Goal: Task Accomplishment & Management: Manage account settings

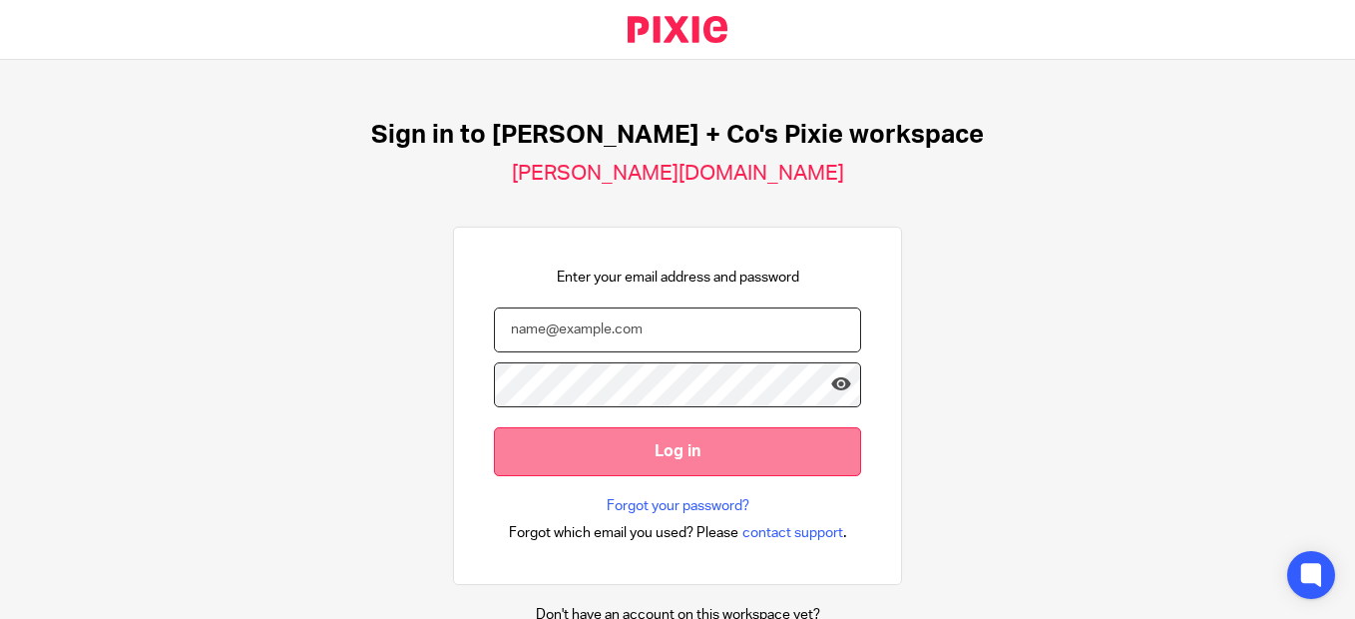
type input "deana@jacobsmf.com"
click at [663, 447] on input "Log in" at bounding box center [677, 451] width 367 height 49
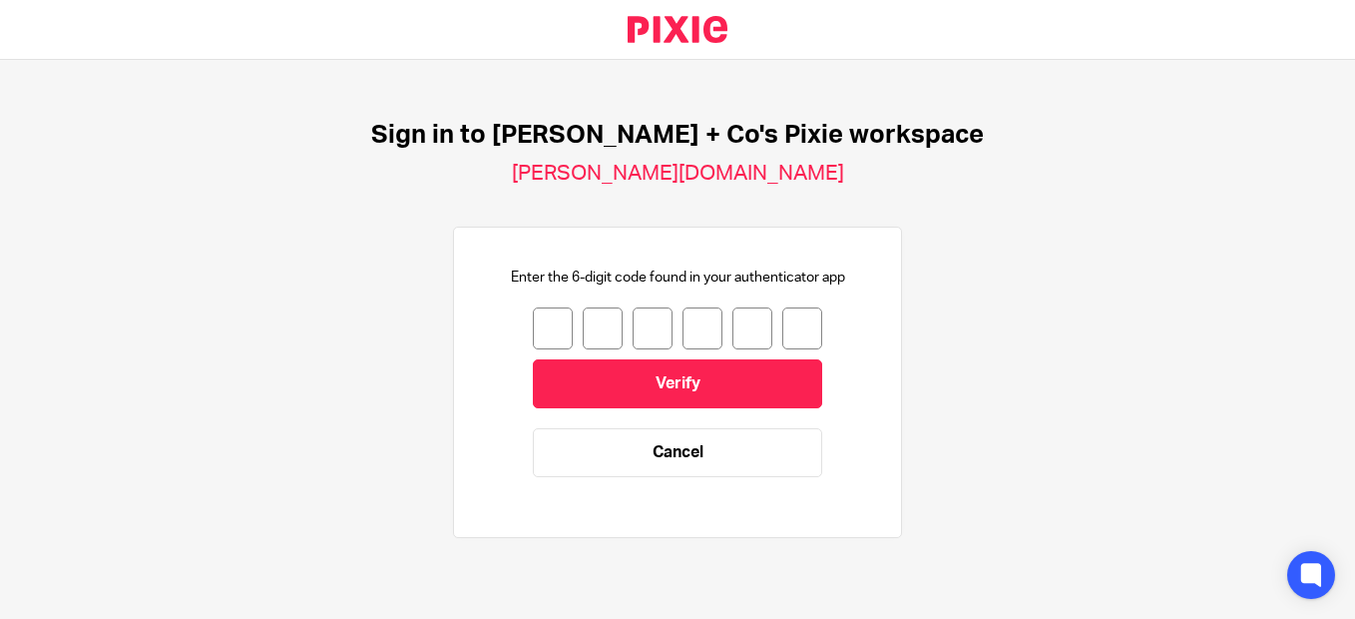
click at [546, 315] on input "number" at bounding box center [553, 328] width 40 height 42
type input "8"
type input "4"
type input "1"
type input "6"
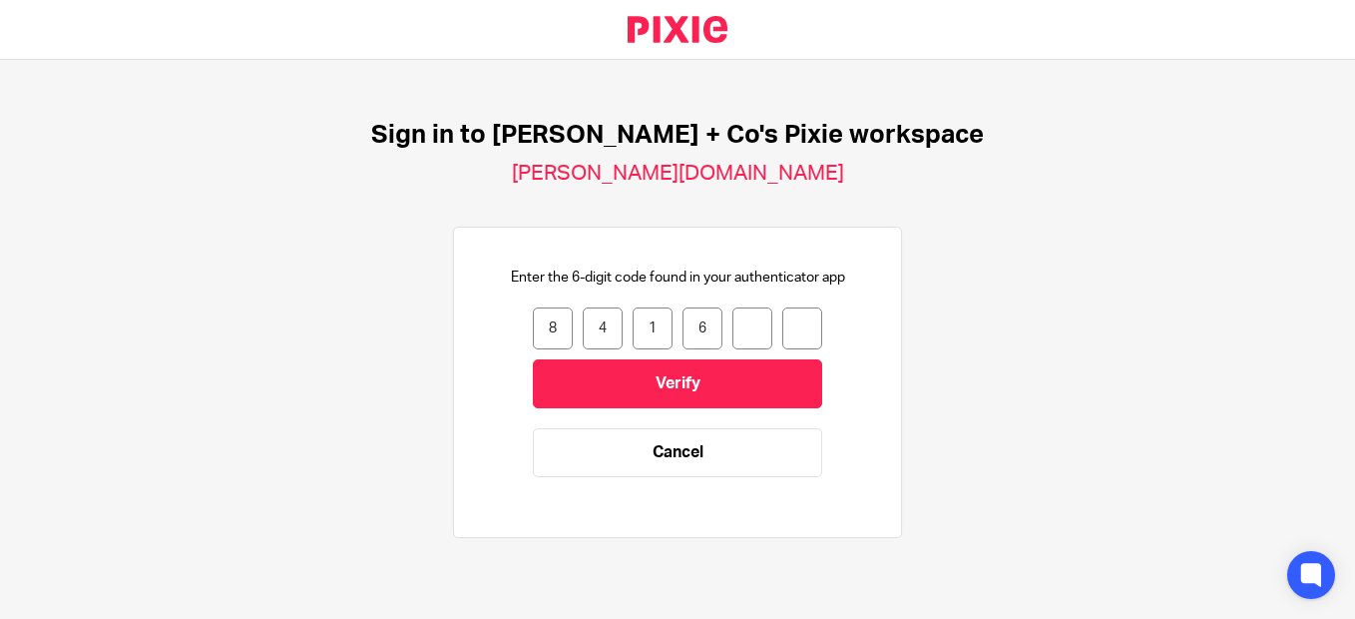
type input "4"
type input "7"
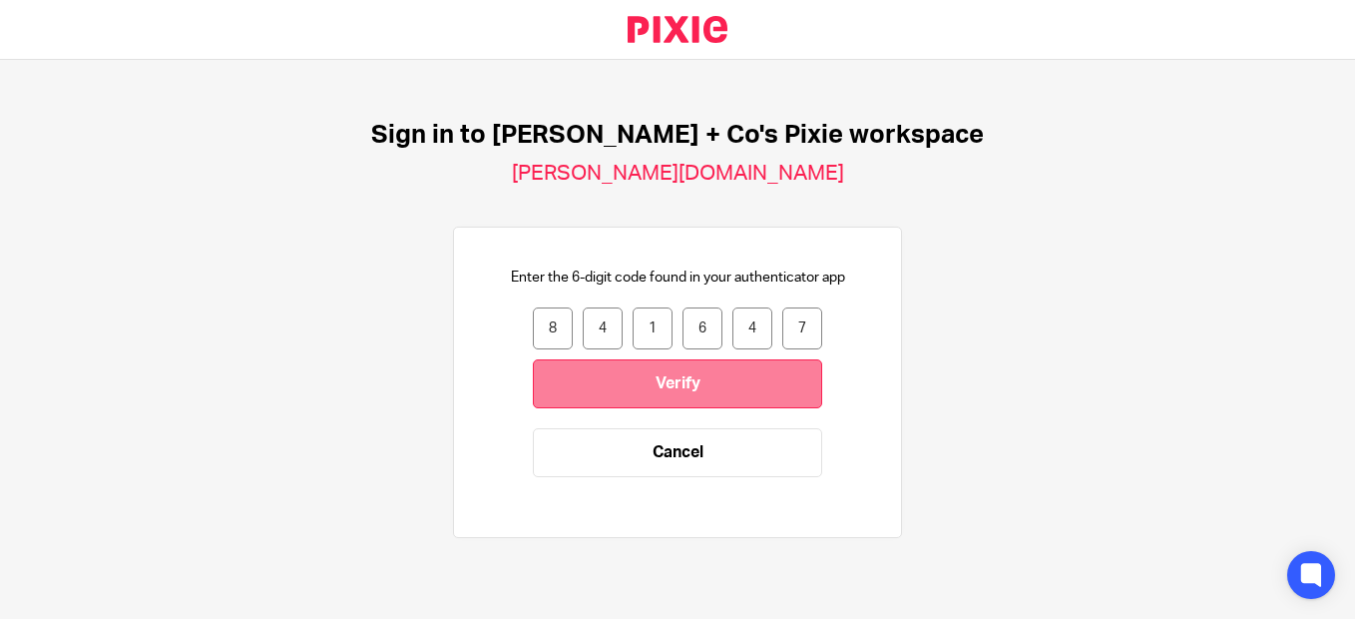
click at [685, 390] on input "Verify" at bounding box center [677, 383] width 289 height 49
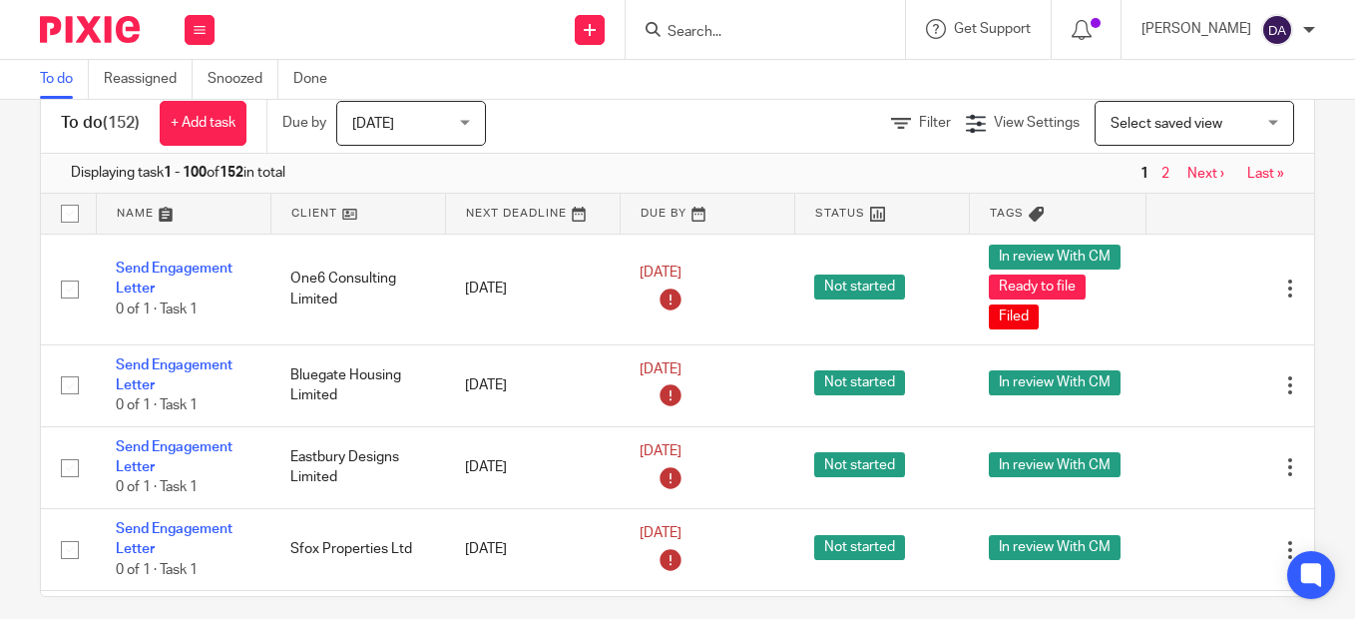
scroll to position [65, 0]
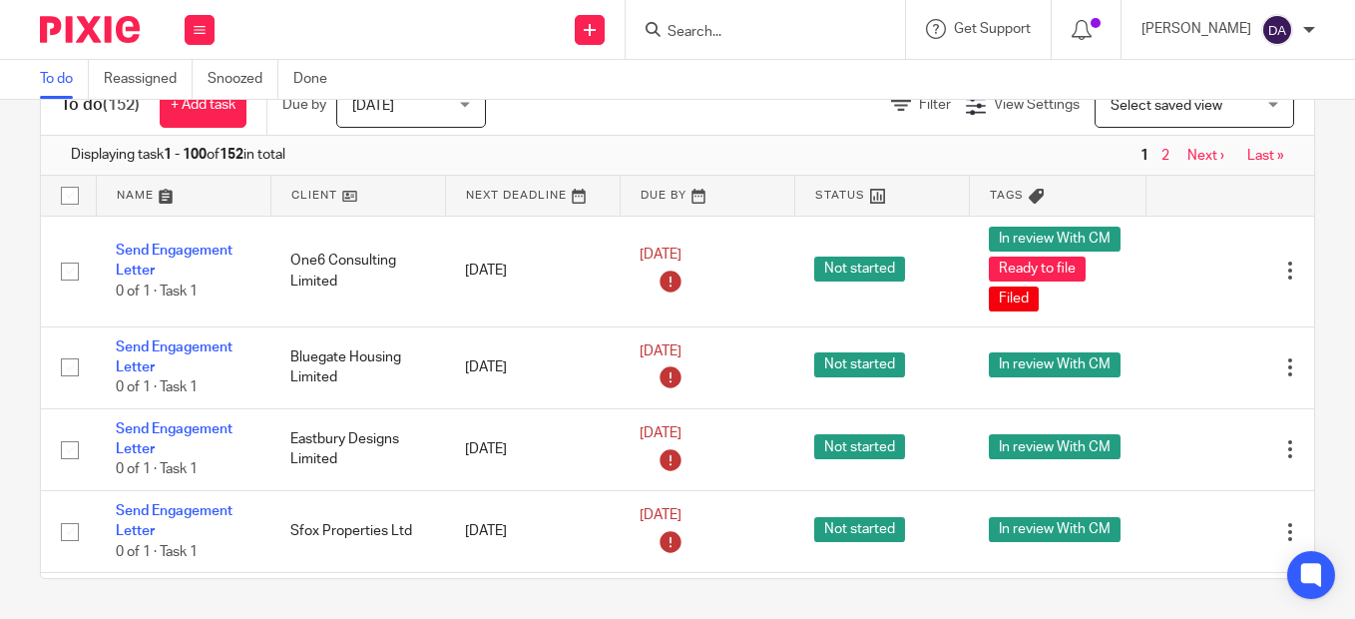
click at [710, 26] on input "Search" at bounding box center [756, 33] width 180 height 18
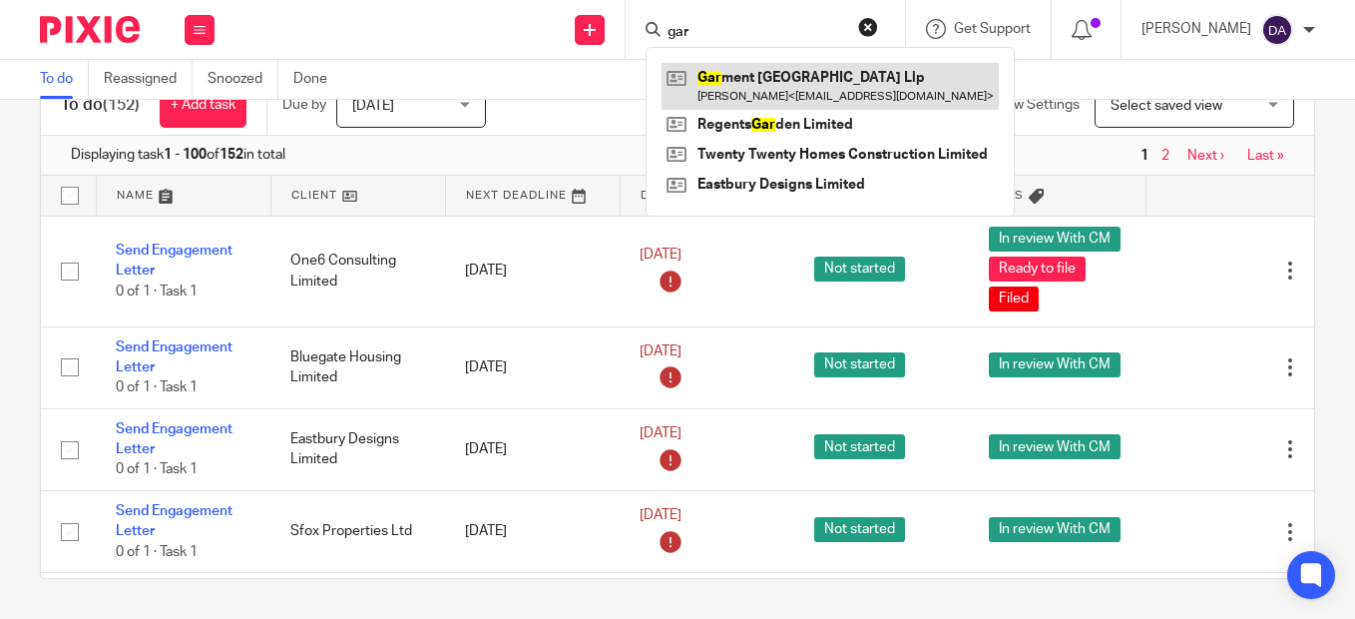
type input "gar"
click at [772, 81] on link at bounding box center [830, 86] width 337 height 46
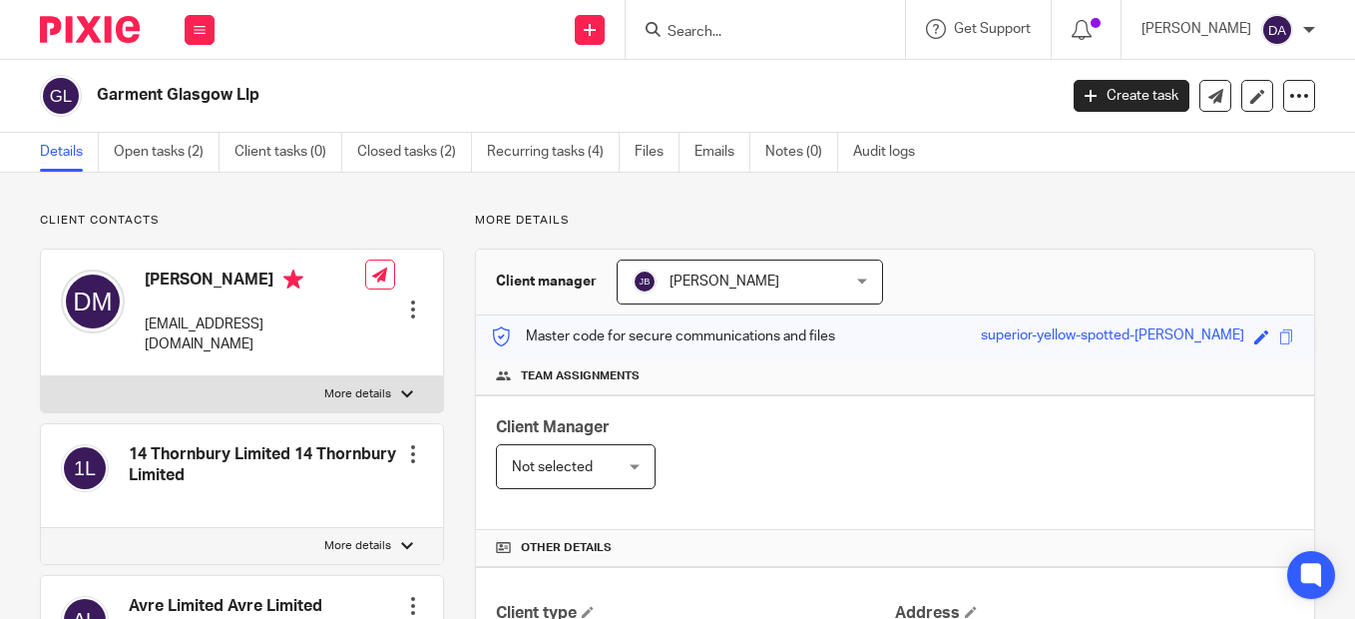
click at [739, 37] on input "Search" at bounding box center [756, 33] width 180 height 18
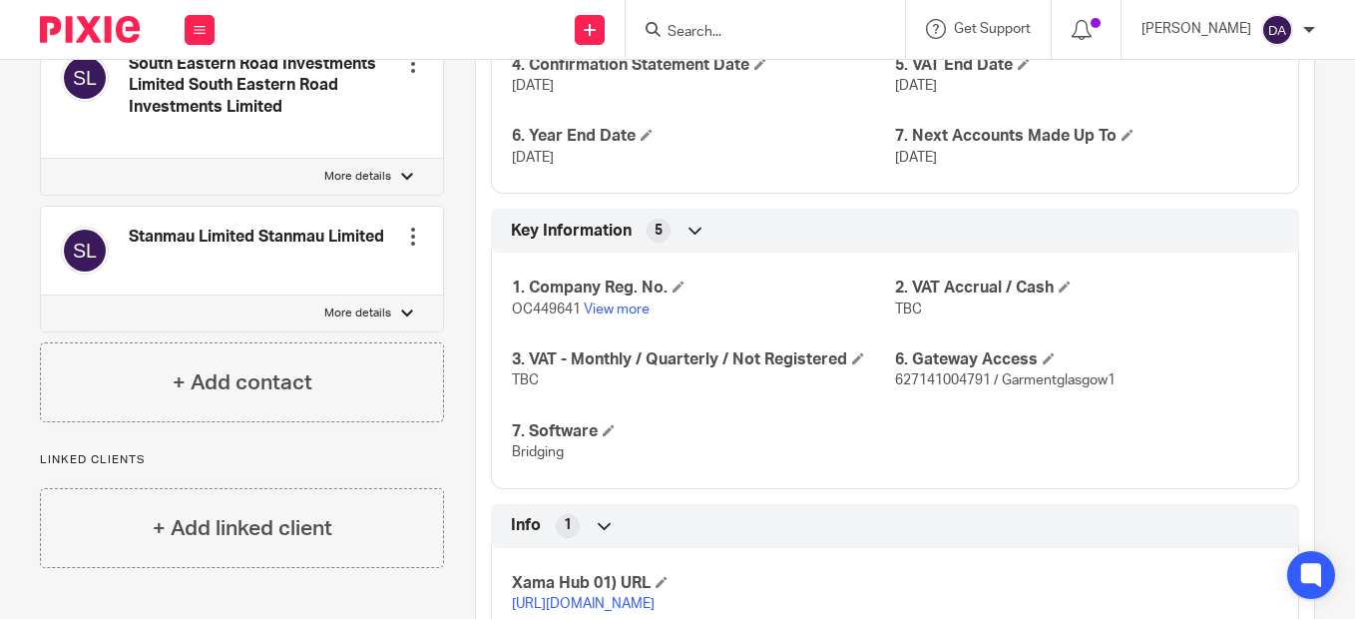
scroll to position [1497, 0]
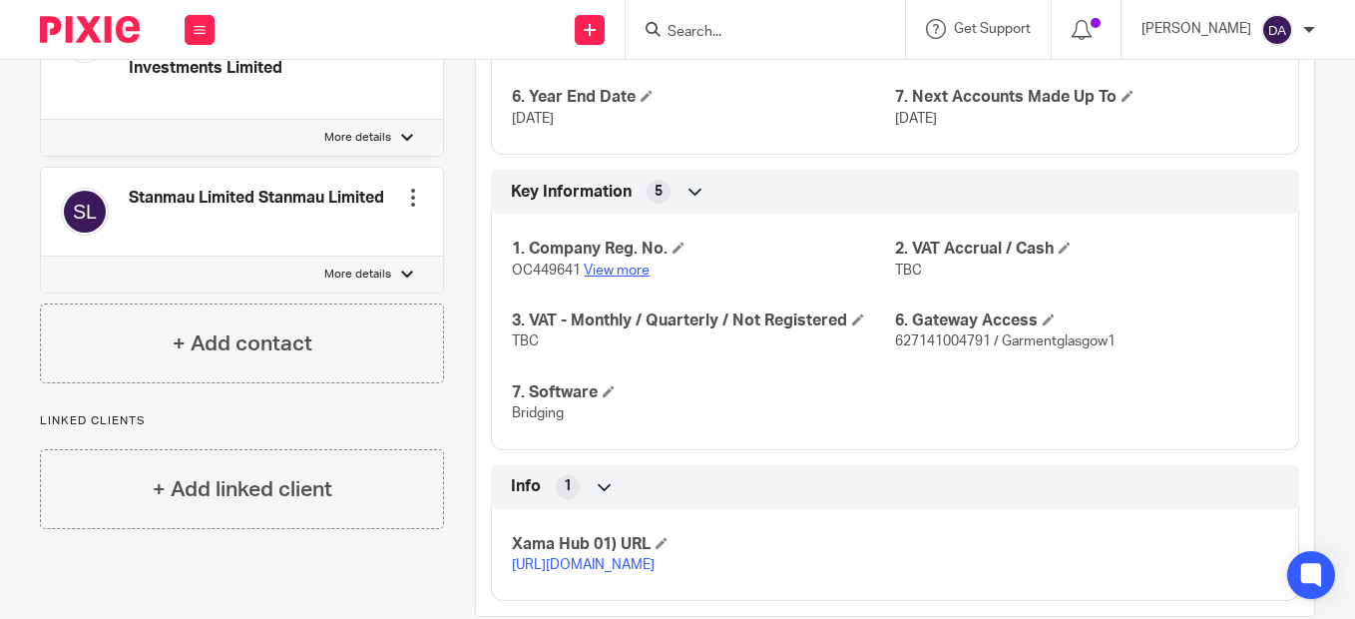
click at [618, 269] on link "View more" at bounding box center [617, 270] width 66 height 14
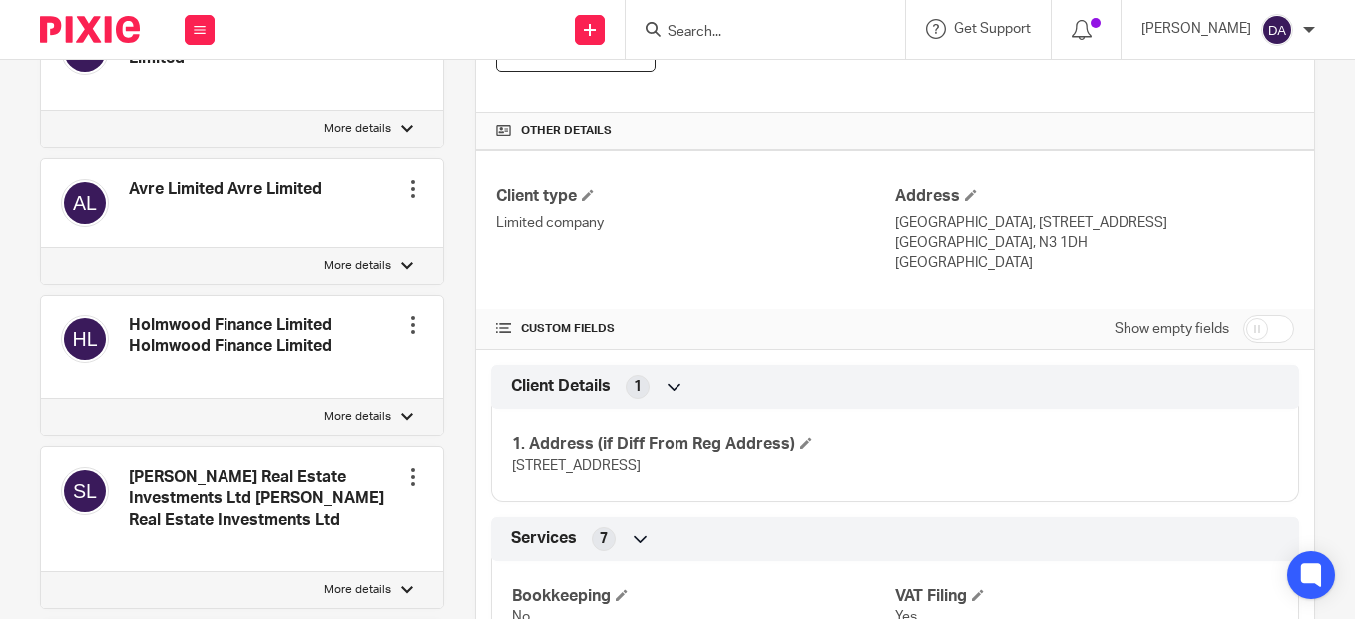
scroll to position [0, 0]
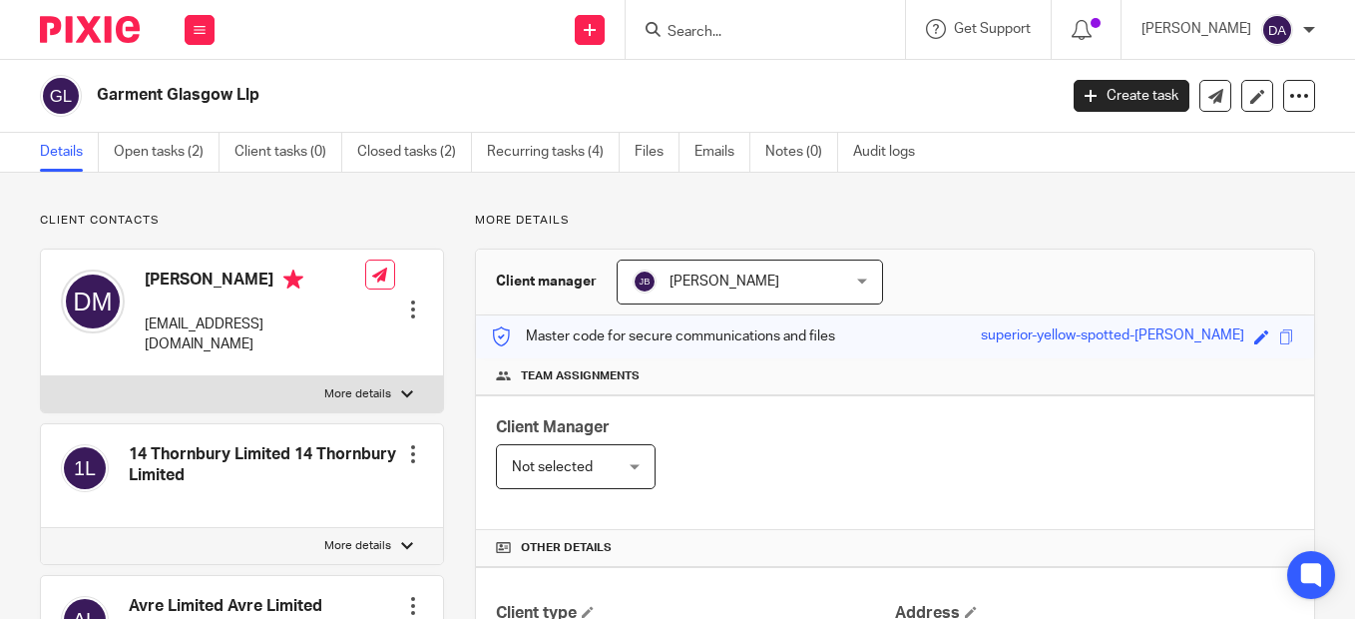
click at [716, 43] on div at bounding box center [765, 29] width 279 height 59
click at [705, 27] on input "Search" at bounding box center [756, 33] width 180 height 18
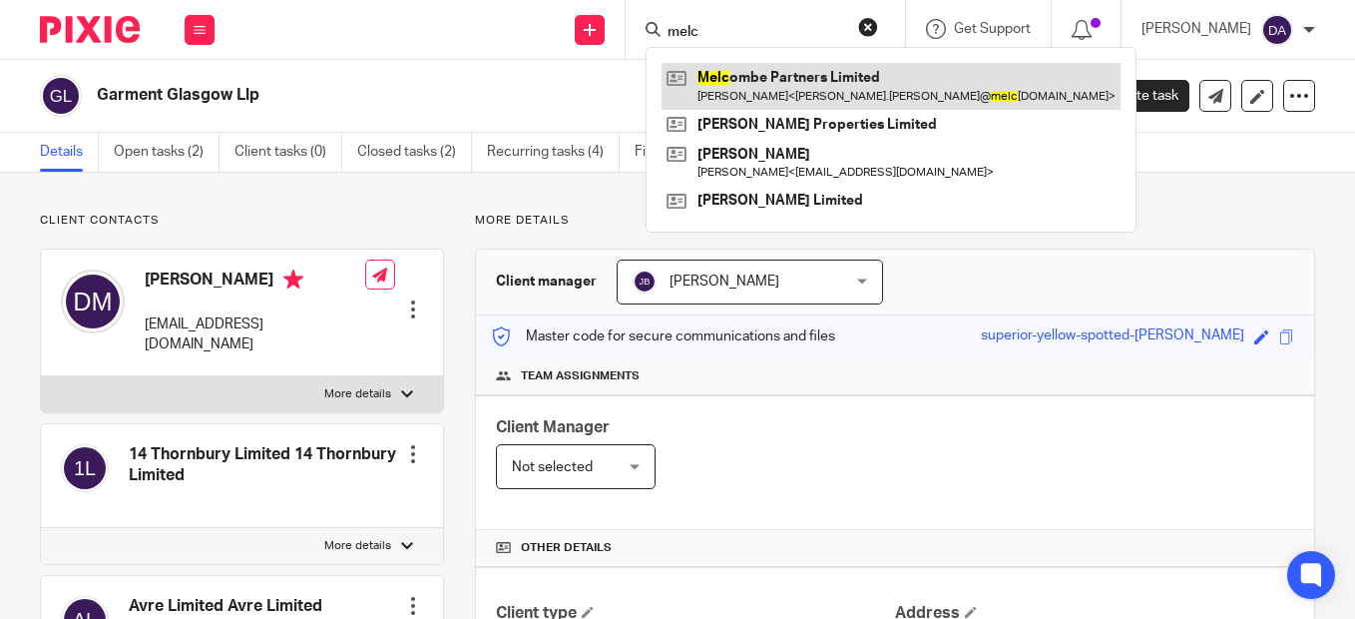
type input "melc"
click at [730, 81] on link at bounding box center [891, 86] width 459 height 46
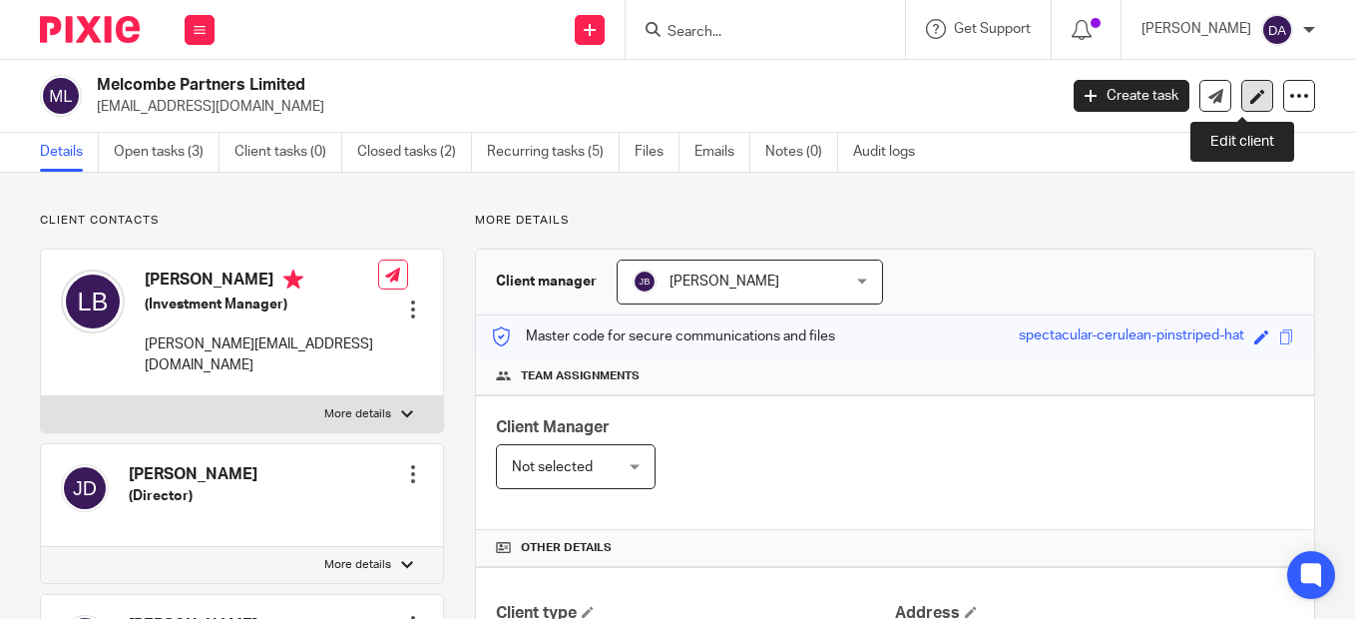
click at [1241, 94] on link at bounding box center [1257, 96] width 32 height 32
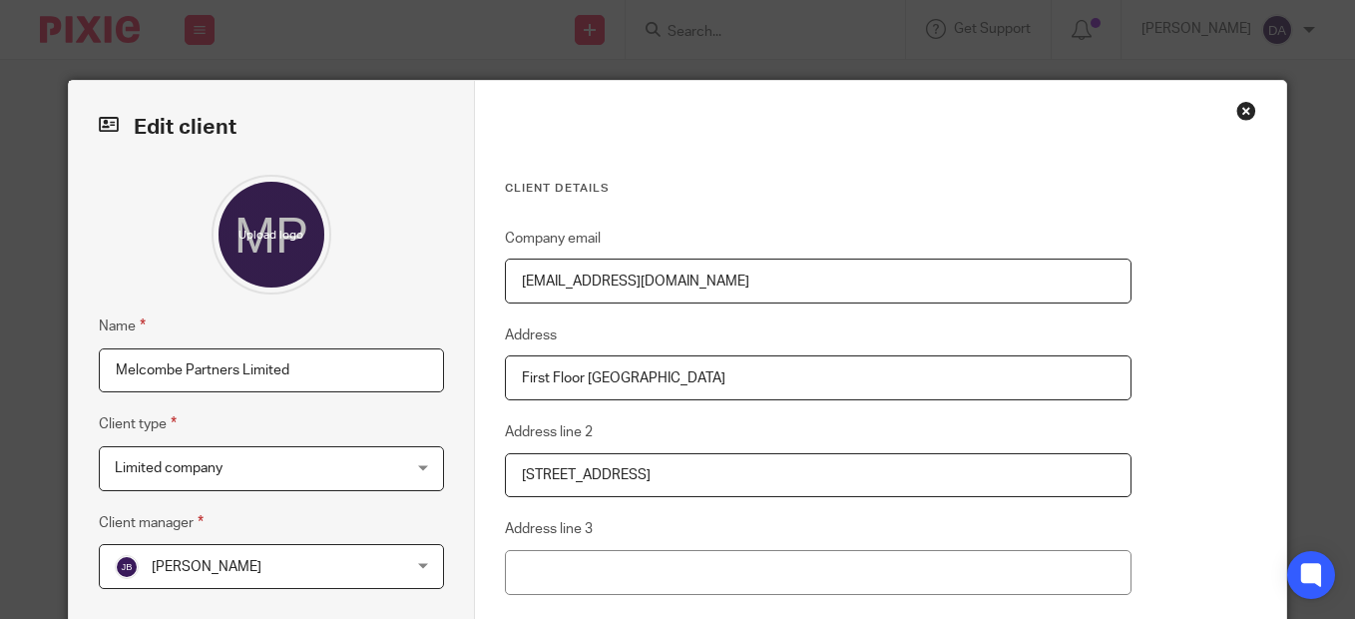
click at [1236, 114] on div "Close this dialog window" at bounding box center [1246, 111] width 20 height 20
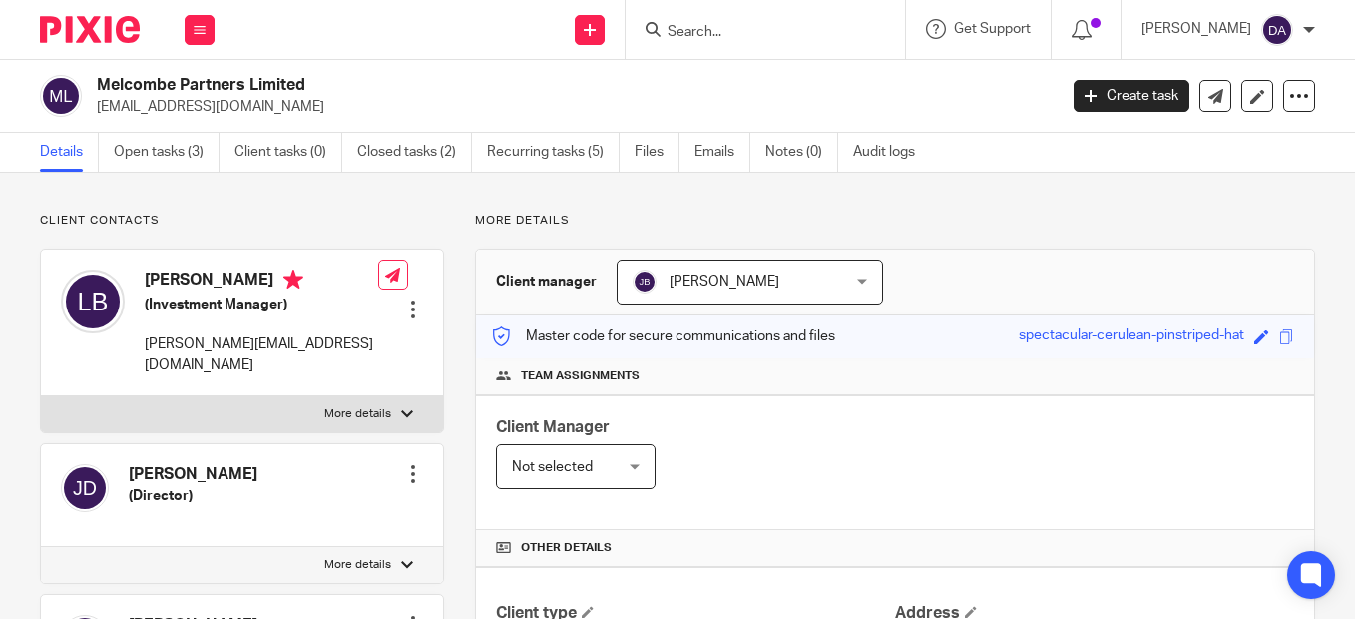
scroll to position [200, 0]
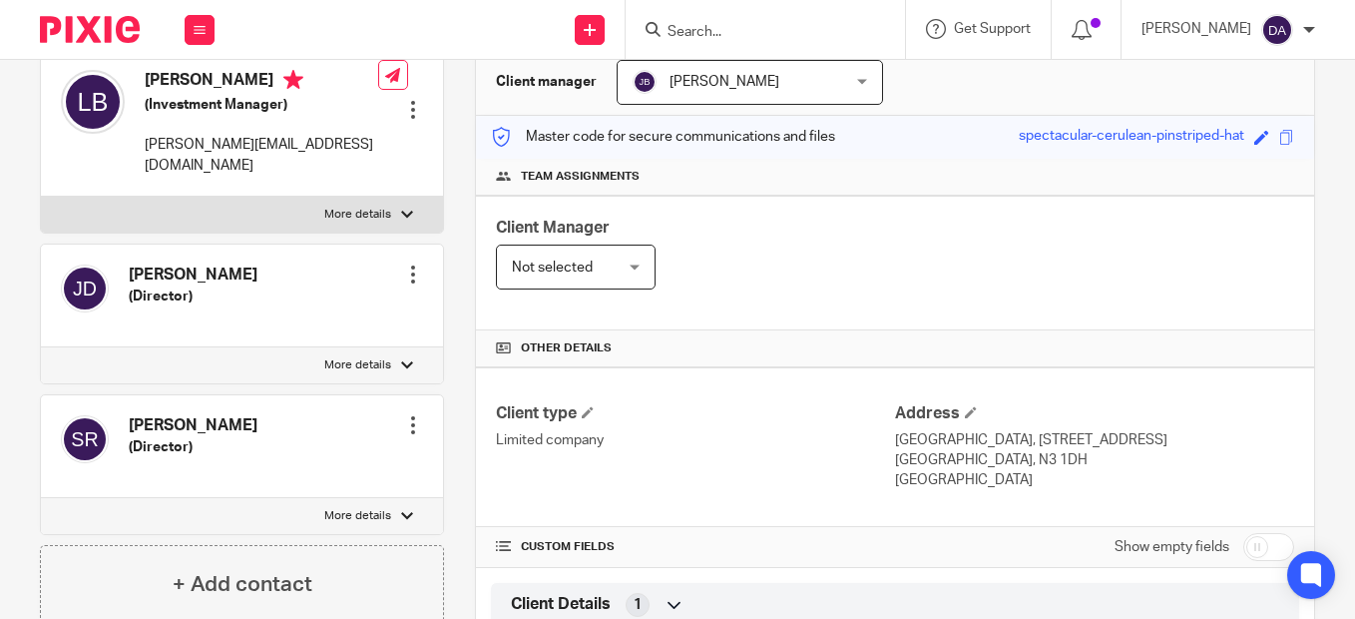
click at [403, 363] on div at bounding box center [407, 365] width 12 height 12
click at [41, 347] on input "More details" at bounding box center [40, 346] width 1 height 1
checkbox input "true"
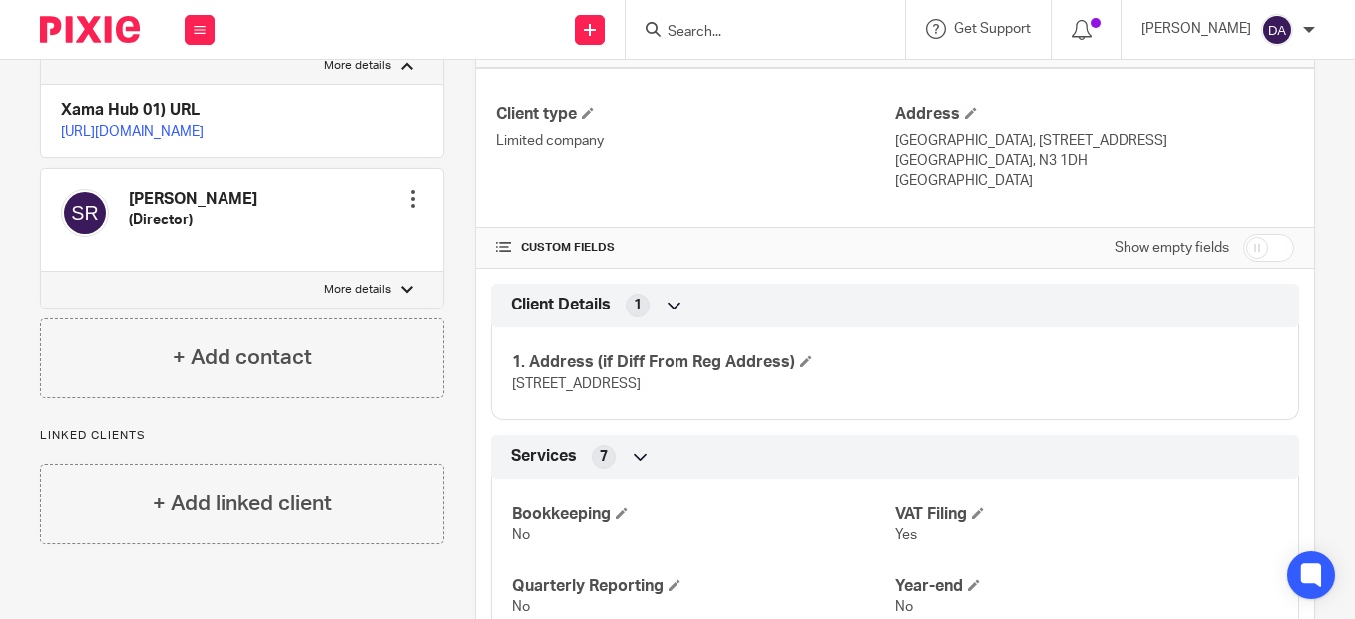
scroll to position [299, 0]
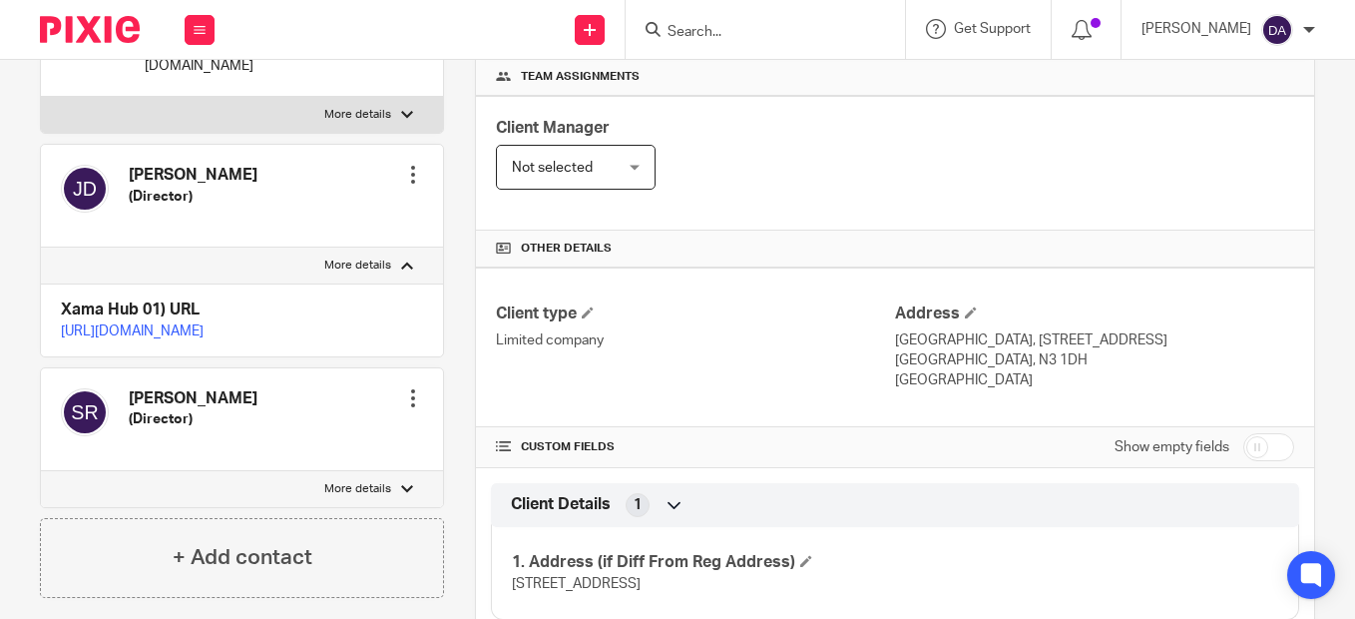
click at [404, 165] on div at bounding box center [413, 175] width 20 height 20
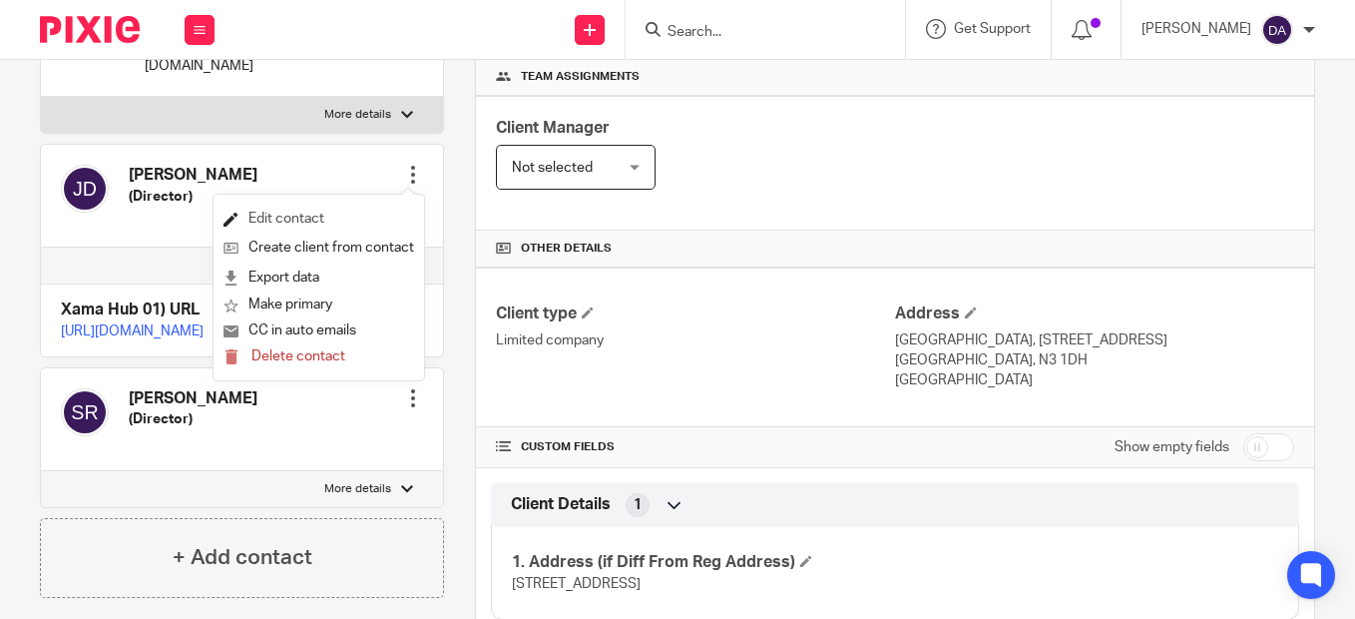
click at [267, 217] on link "Edit contact" at bounding box center [319, 219] width 191 height 29
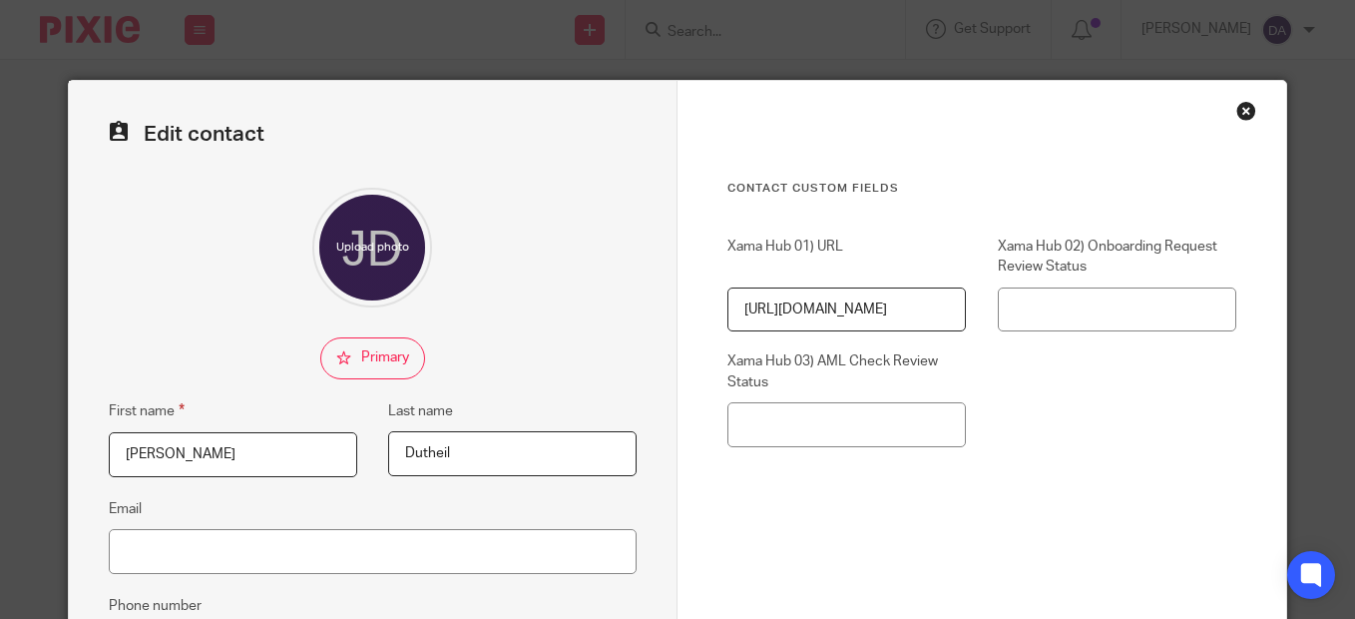
scroll to position [200, 0]
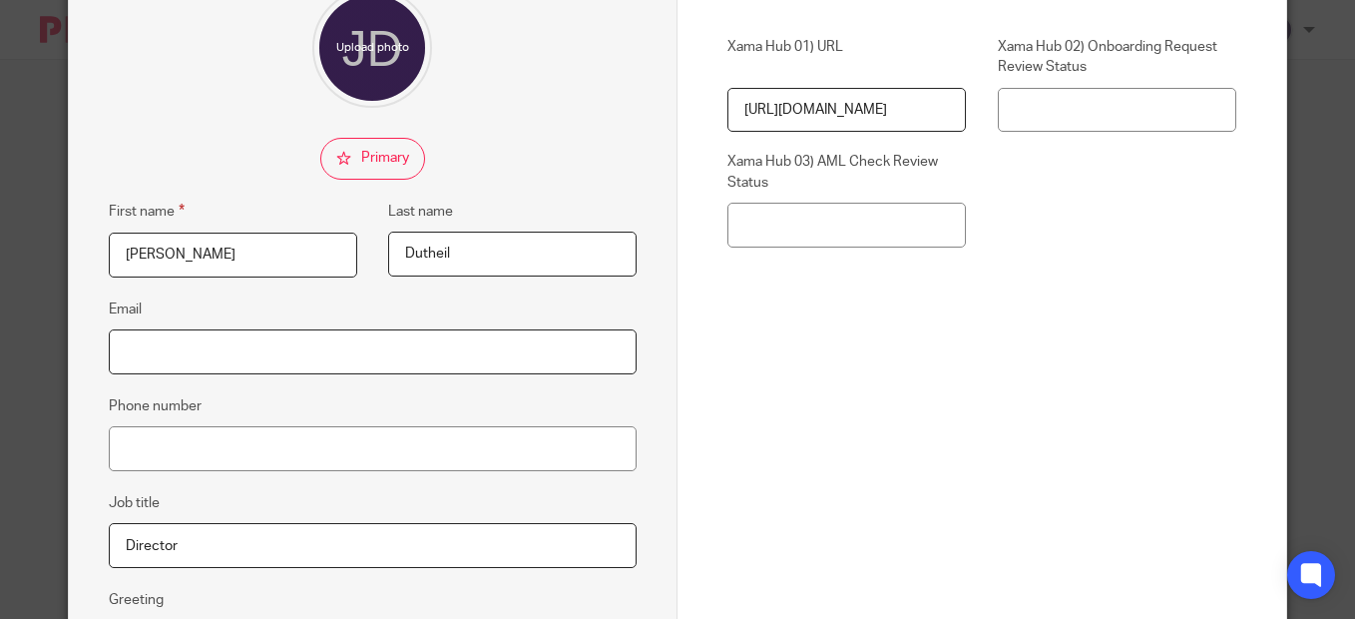
paste input "[PERSON_NAME][EMAIL_ADDRESS][DOMAIN_NAME]"
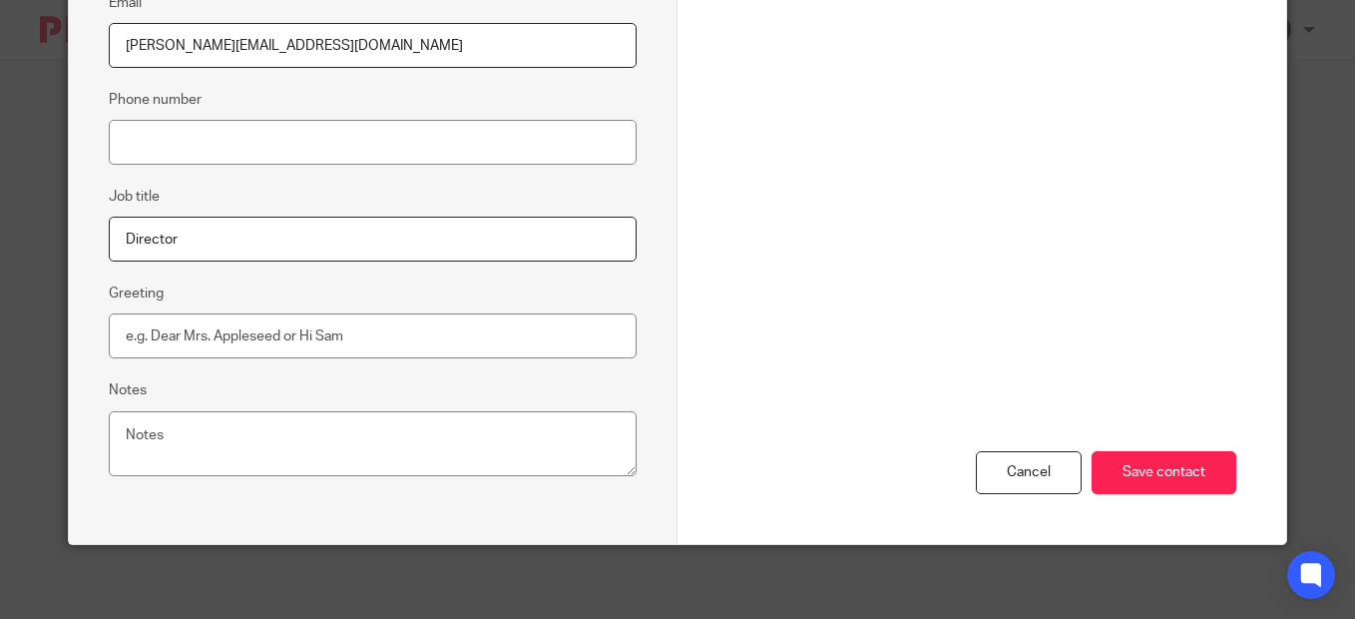
scroll to position [512, 0]
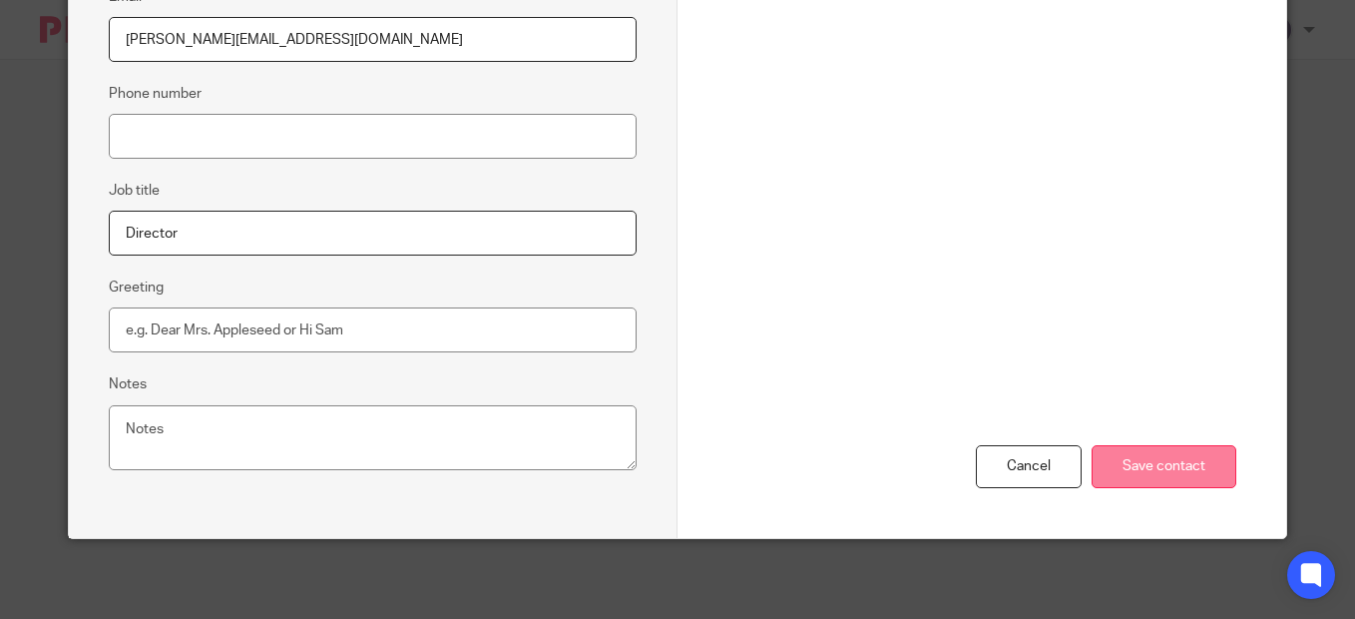
type input "[PERSON_NAME][EMAIL_ADDRESS][DOMAIN_NAME]"
click at [1172, 477] on input "Save contact" at bounding box center [1164, 466] width 145 height 43
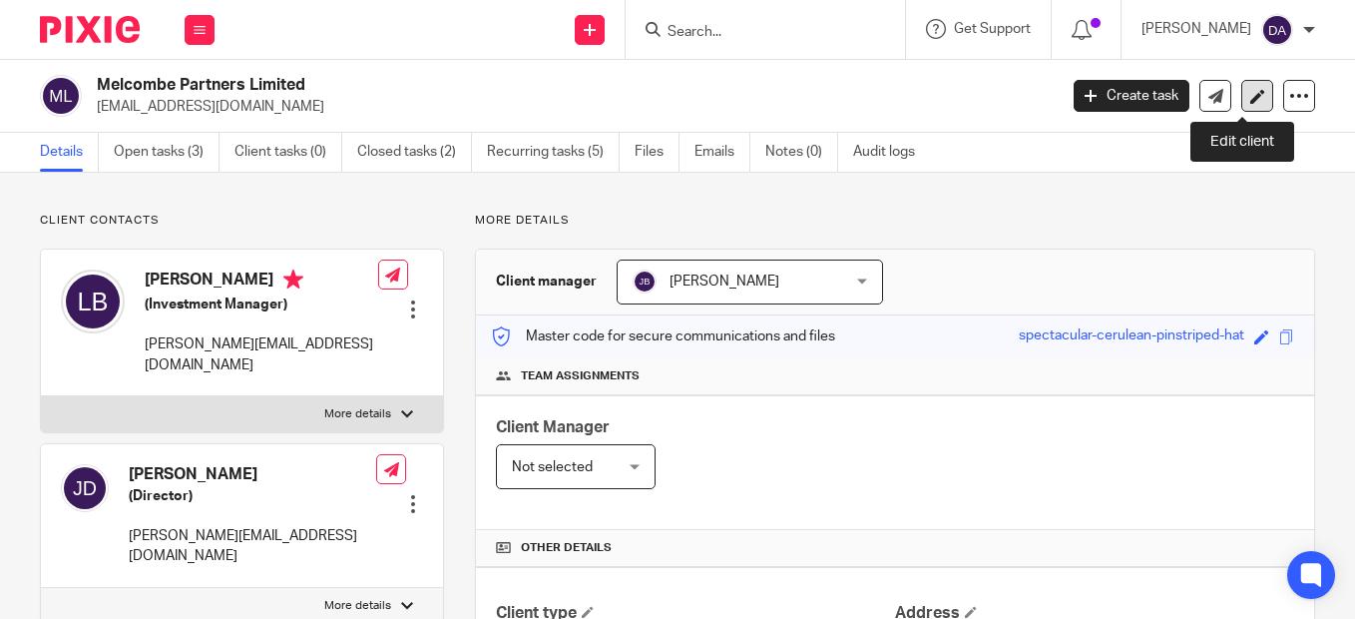
click at [1250, 102] on icon at bounding box center [1257, 96] width 15 height 15
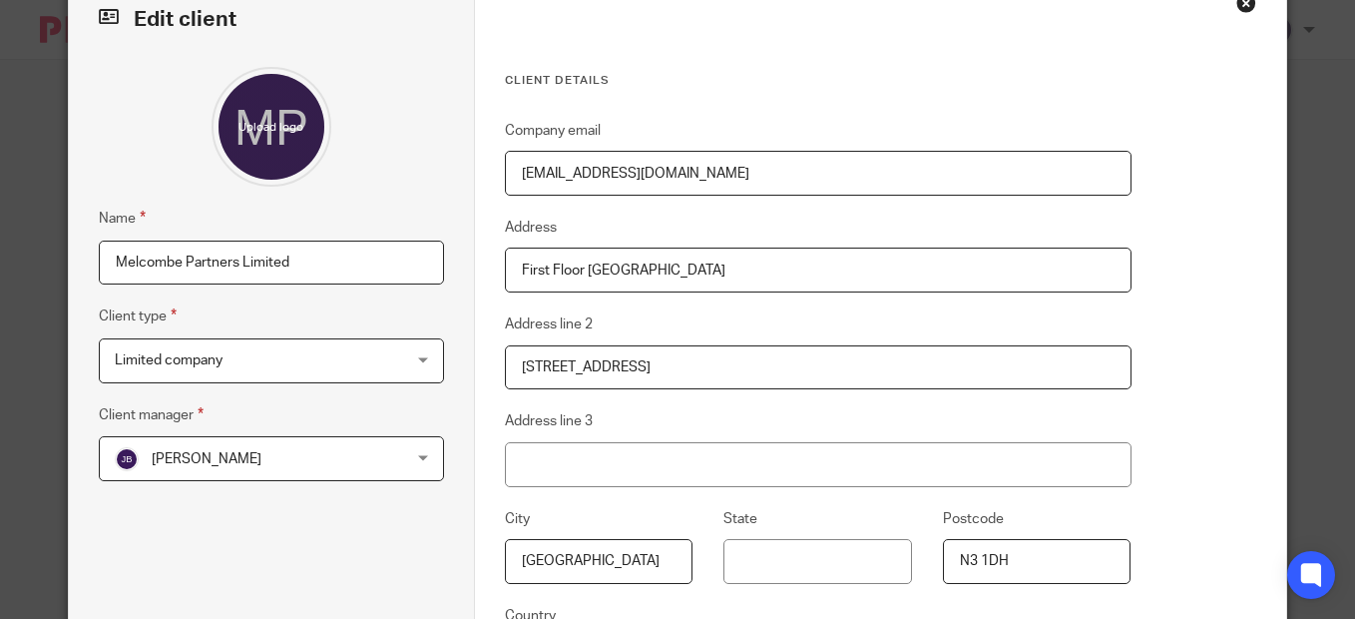
scroll to position [100, 0]
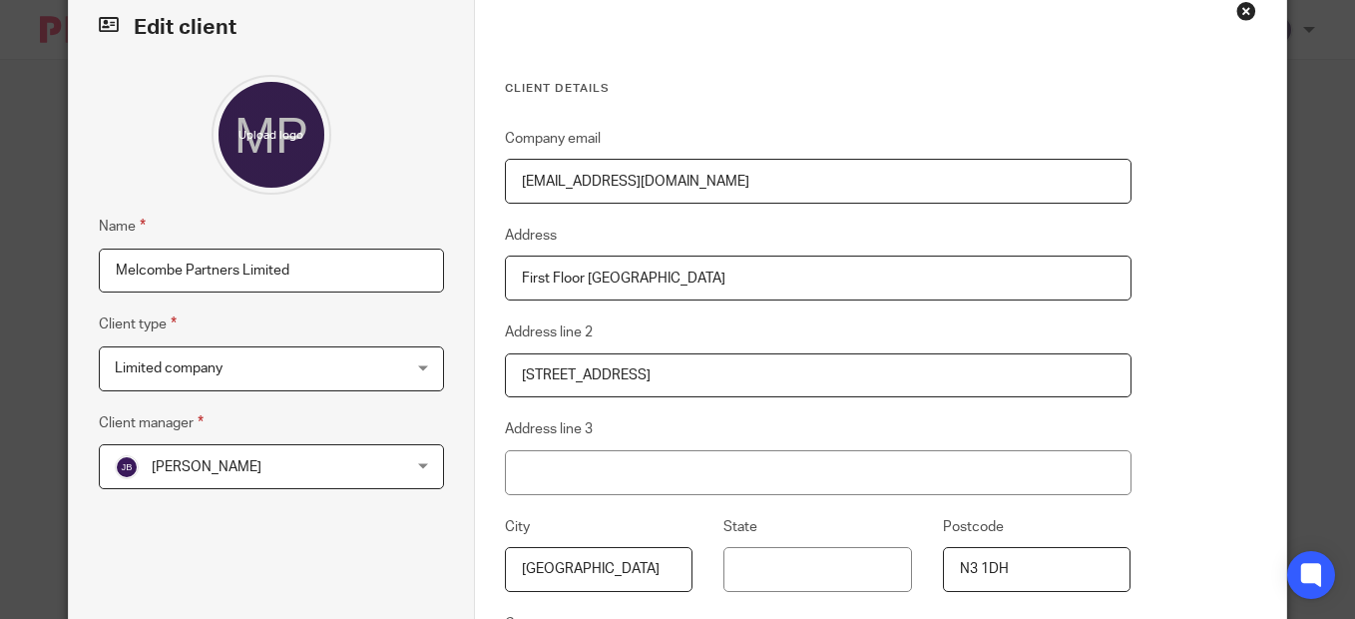
drag, startPoint x: 677, startPoint y: 187, endPoint x: 478, endPoint y: 182, distance: 199.6
click at [479, 182] on div "Client details Company email jdutheil@gmail.com Address First Floor Winston Hou…" at bounding box center [880, 405] width 811 height 849
paste input "ludovic.bernard@melcombepartners"
type input "[PERSON_NAME][EMAIL_ADDRESS][DOMAIN_NAME]"
click at [905, 138] on fieldset "Company email ludovic.bernard@melcombepartners.com" at bounding box center [818, 165] width 627 height 77
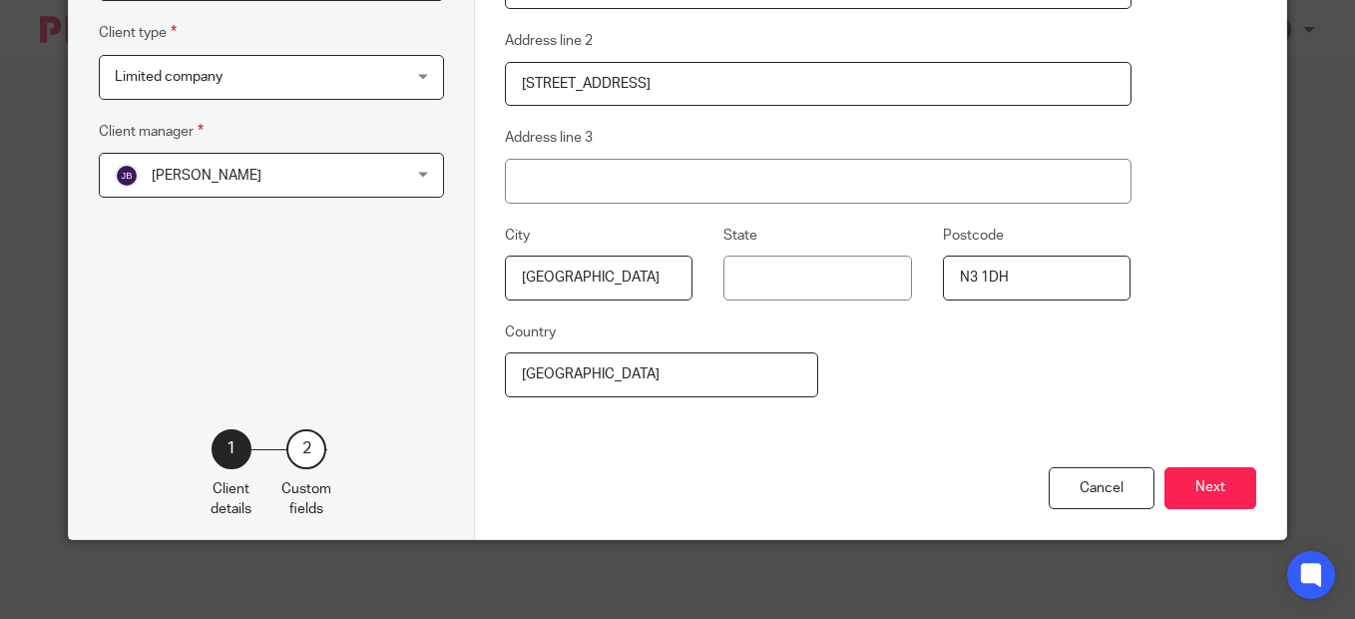
scroll to position [392, 0]
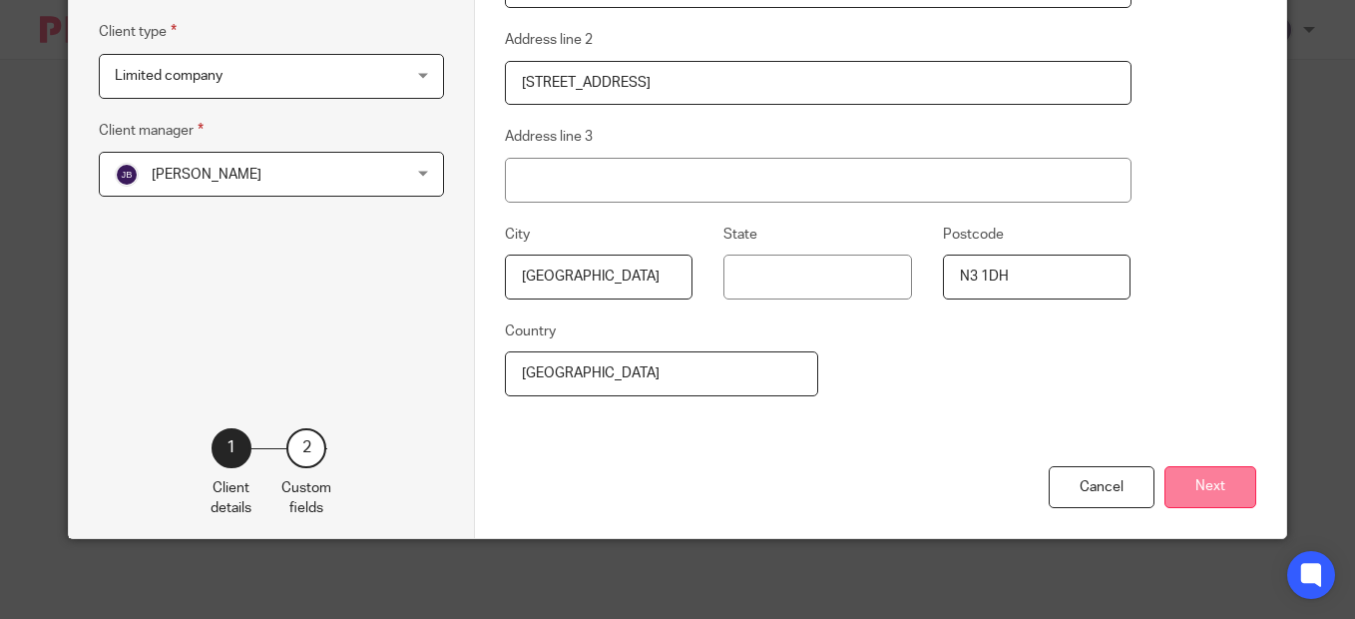
click at [1205, 479] on button "Next" at bounding box center [1210, 487] width 92 height 43
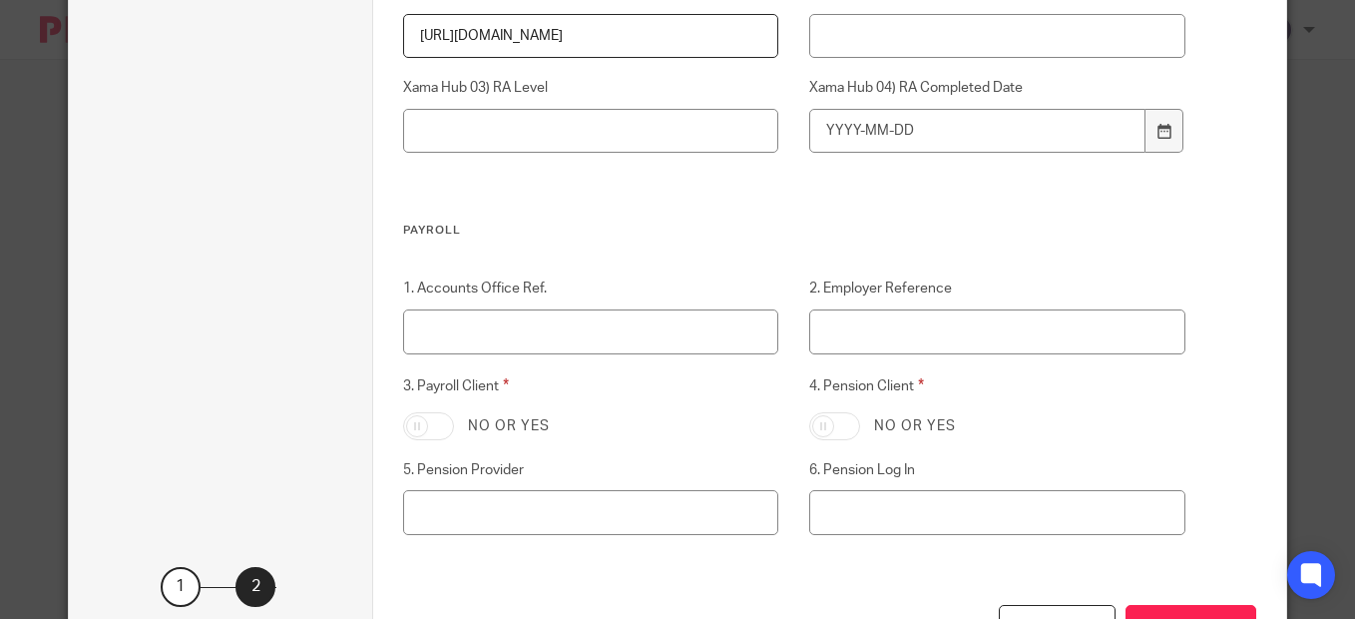
scroll to position [2372, 0]
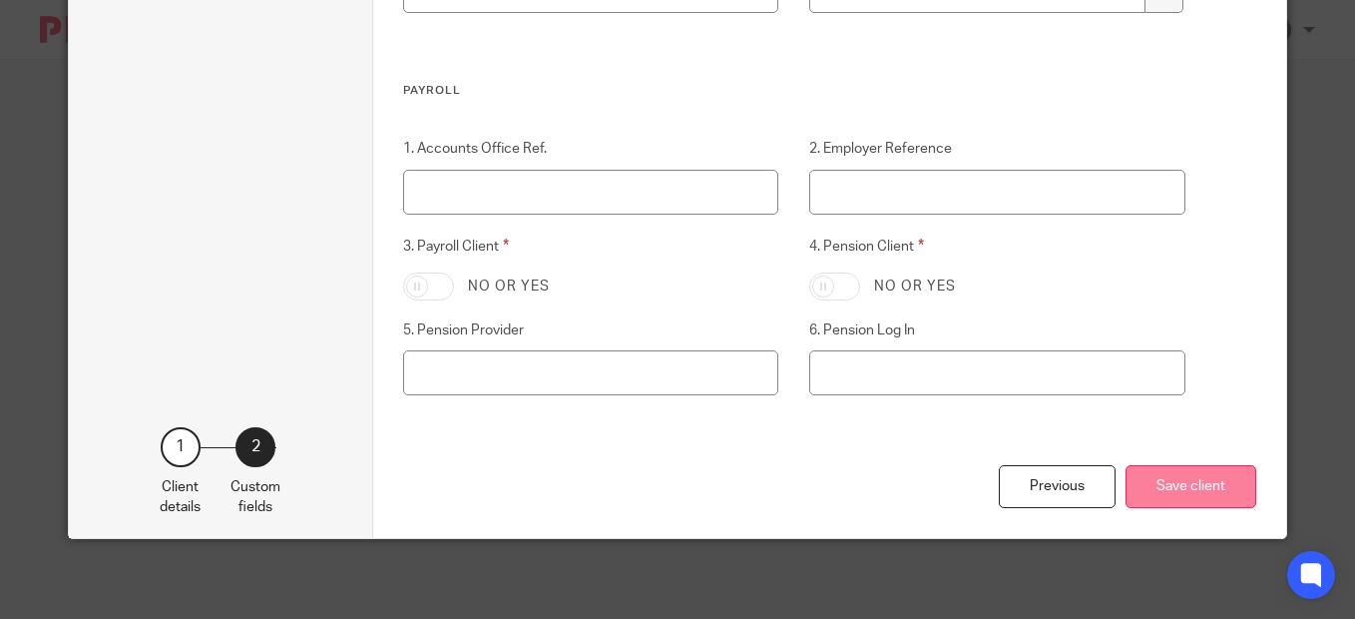
click at [1195, 489] on button "Save client" at bounding box center [1191, 486] width 131 height 43
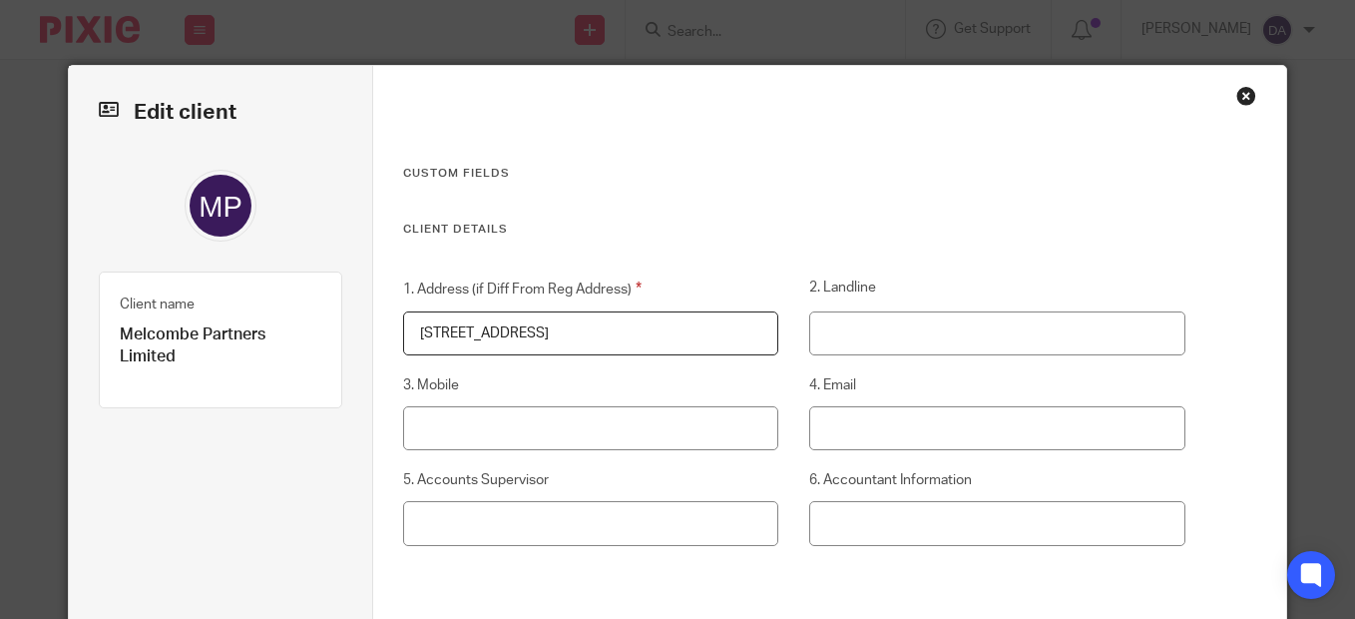
scroll to position [0, 0]
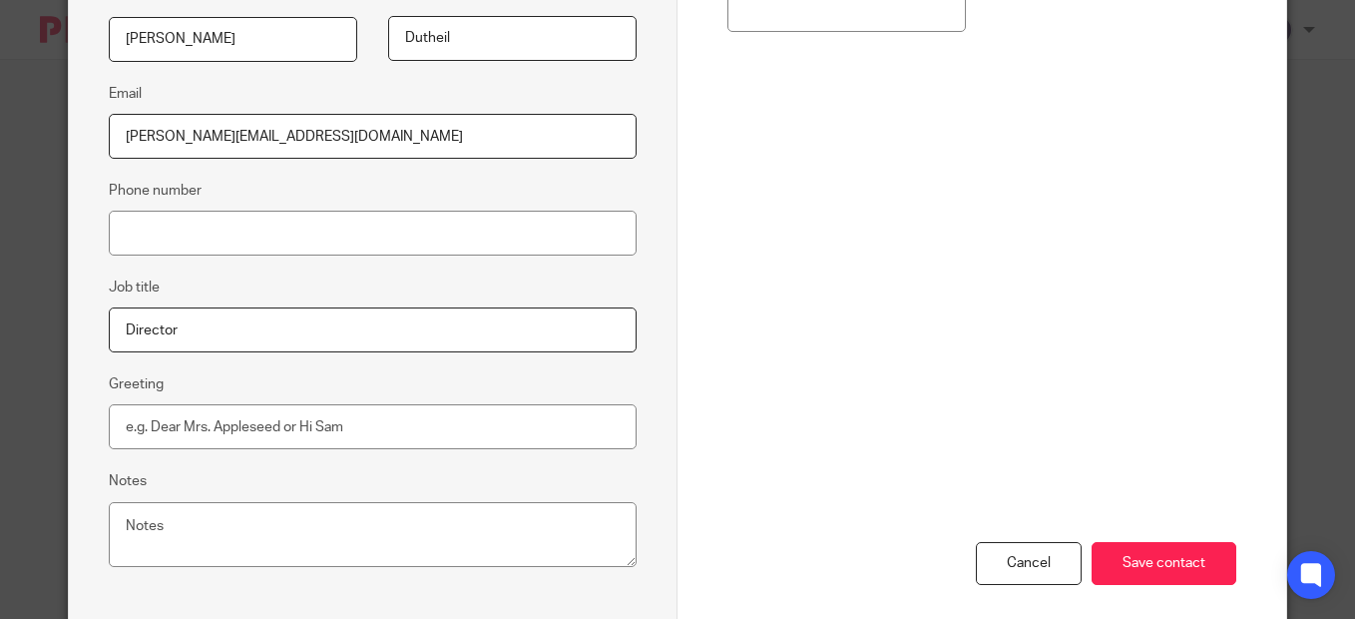
scroll to position [499, 0]
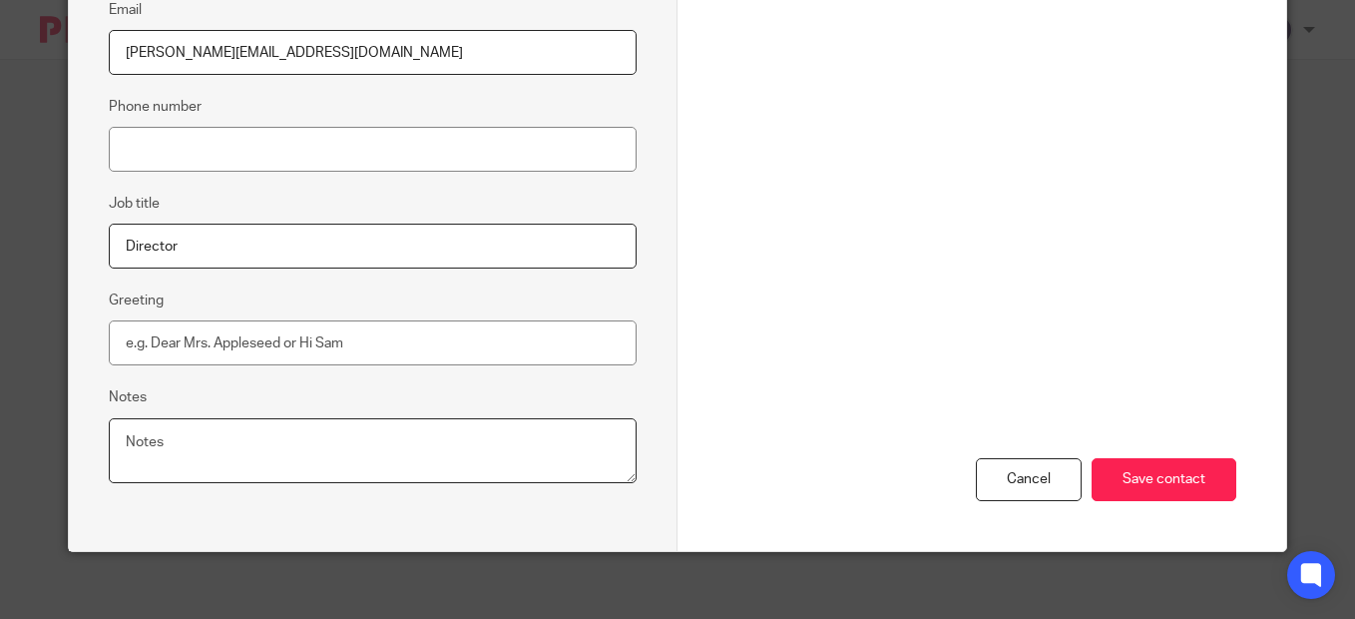
click at [221, 439] on textarea "Notes" at bounding box center [373, 451] width 528 height 66
type textarea "rude man"
click at [1110, 463] on input "Save contact" at bounding box center [1164, 479] width 145 height 43
click at [1160, 476] on input "Save contact" at bounding box center [1164, 479] width 145 height 43
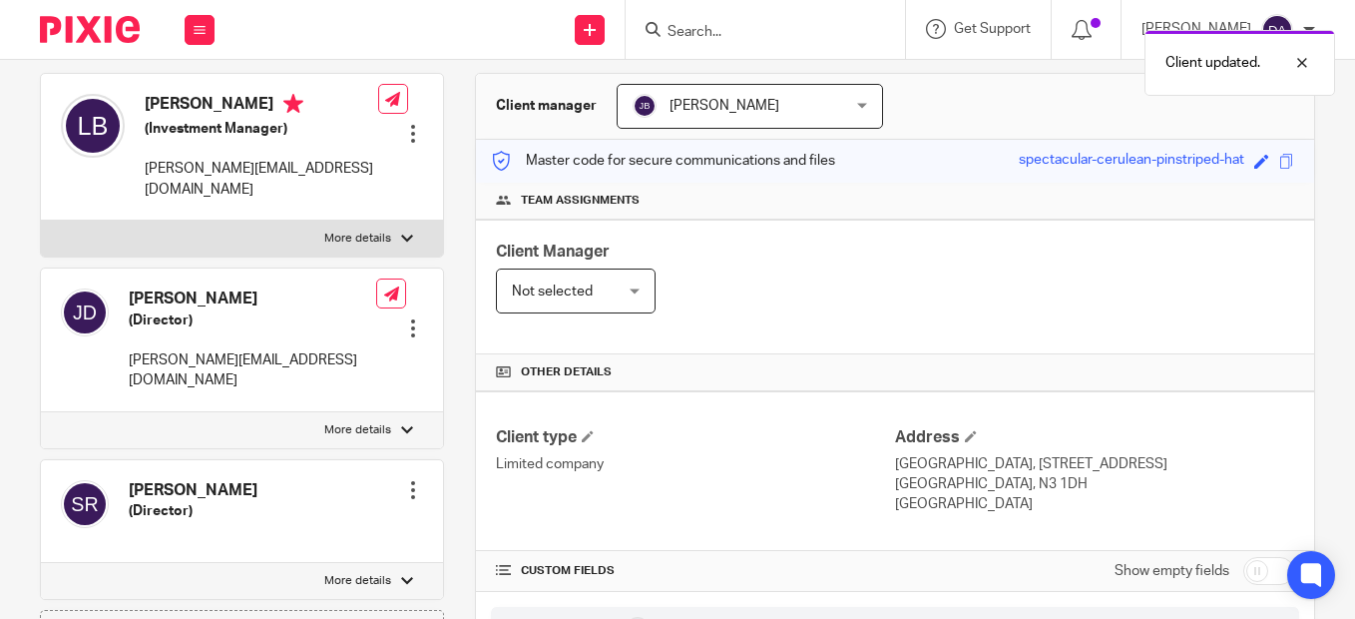
scroll to position [299, 0]
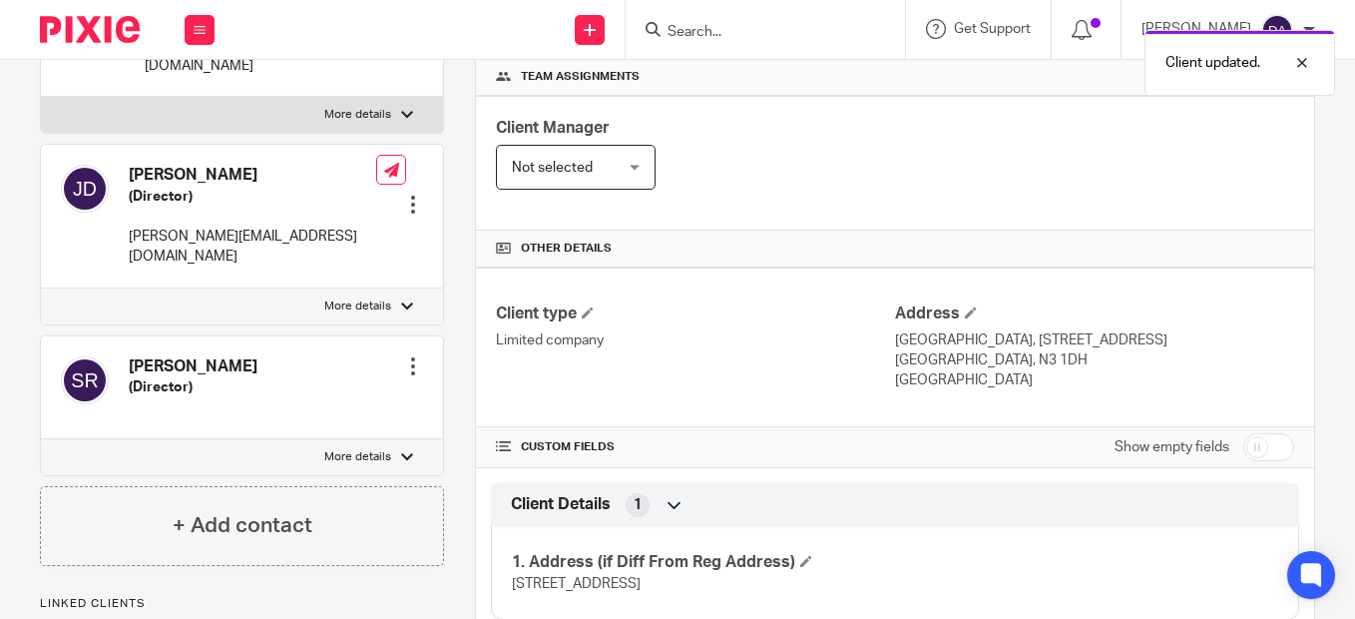
click at [392, 302] on label "More details" at bounding box center [242, 306] width 402 height 36
click at [41, 288] on input "More details" at bounding box center [40, 287] width 1 height 1
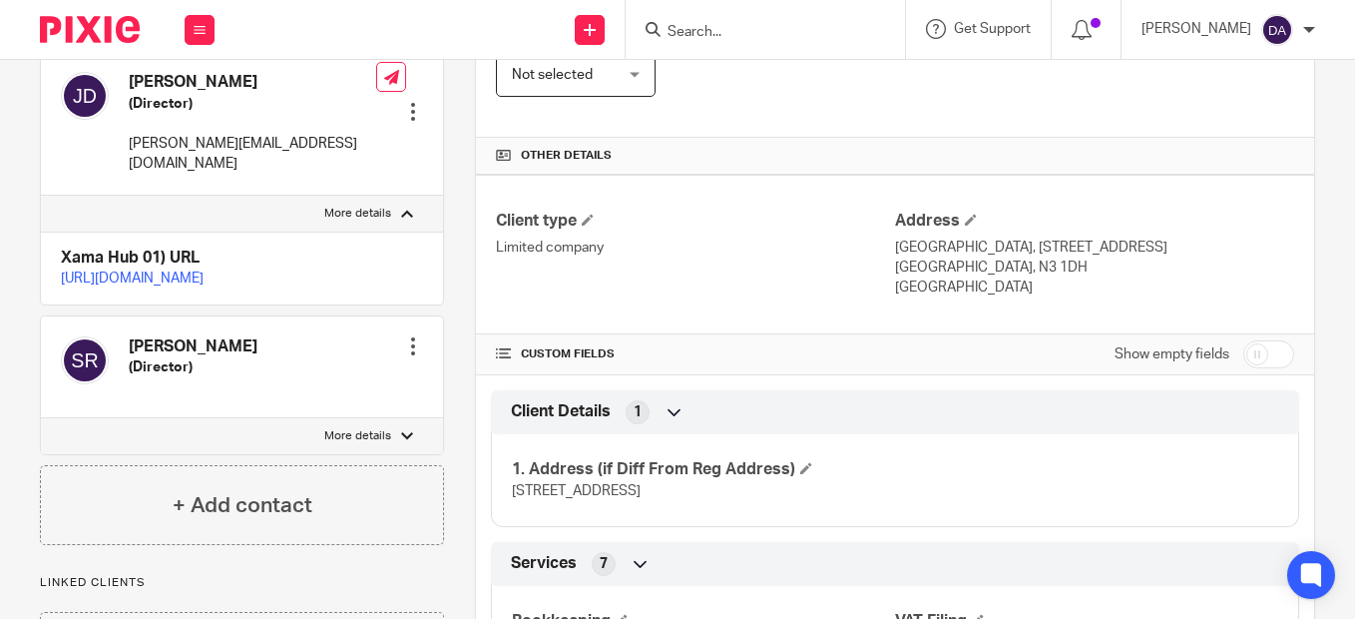
scroll to position [358, 0]
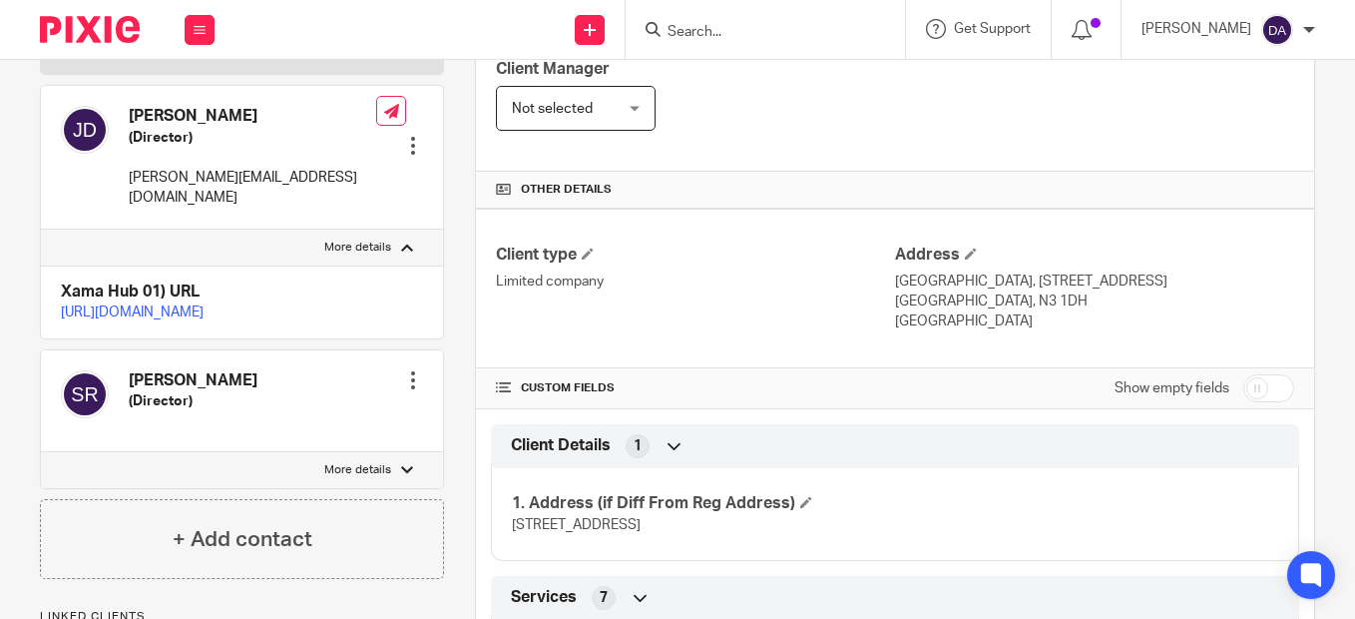
click at [401, 244] on div at bounding box center [407, 247] width 12 height 12
click at [41, 229] on input "More details" at bounding box center [40, 228] width 1 height 1
checkbox input "false"
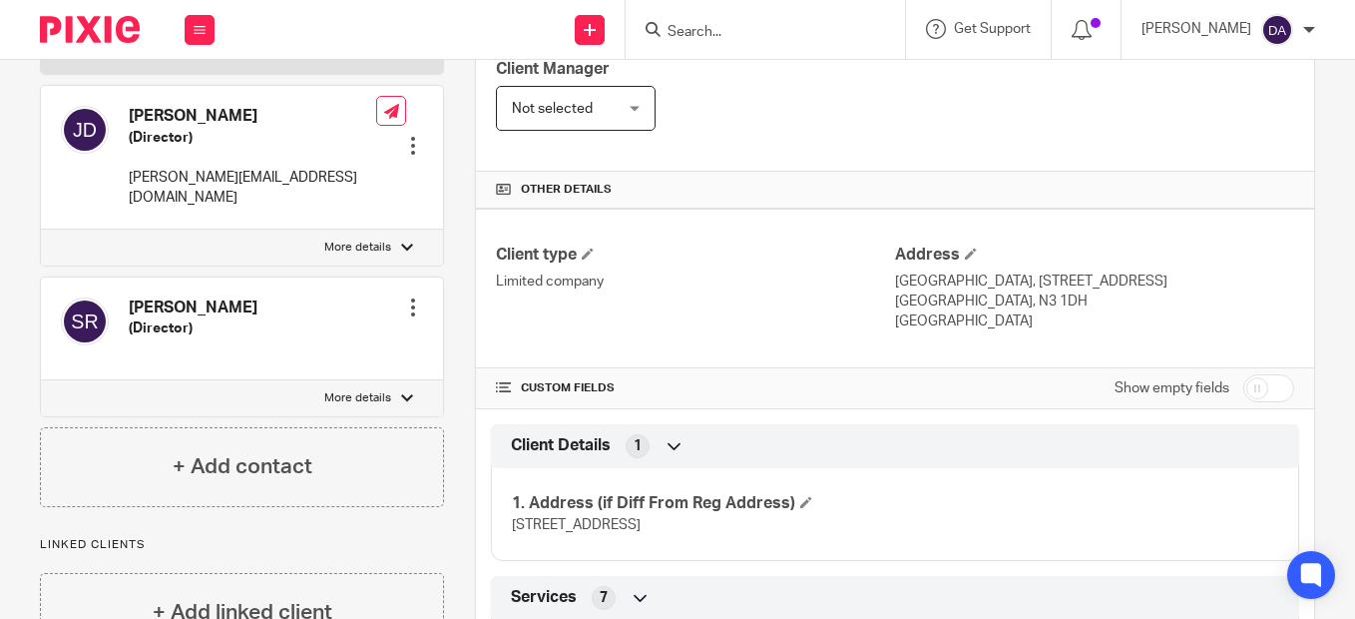
click at [403, 146] on div at bounding box center [413, 146] width 20 height 20
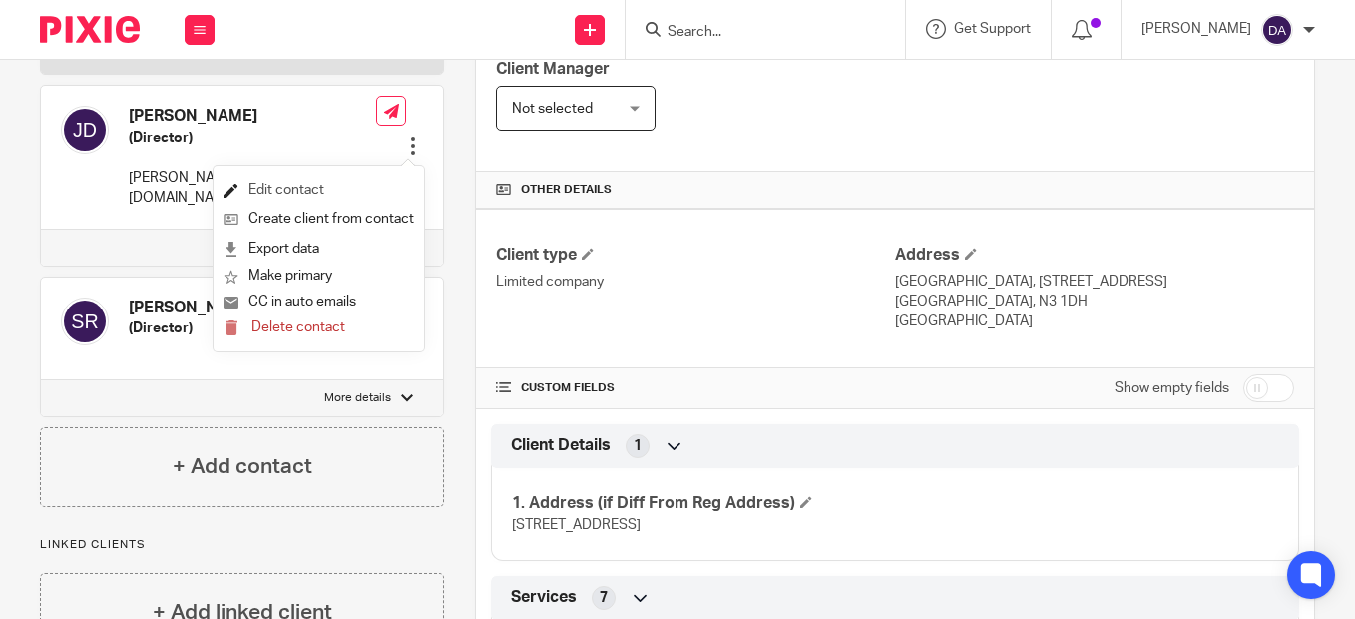
click at [283, 192] on link "Edit contact" at bounding box center [319, 190] width 191 height 29
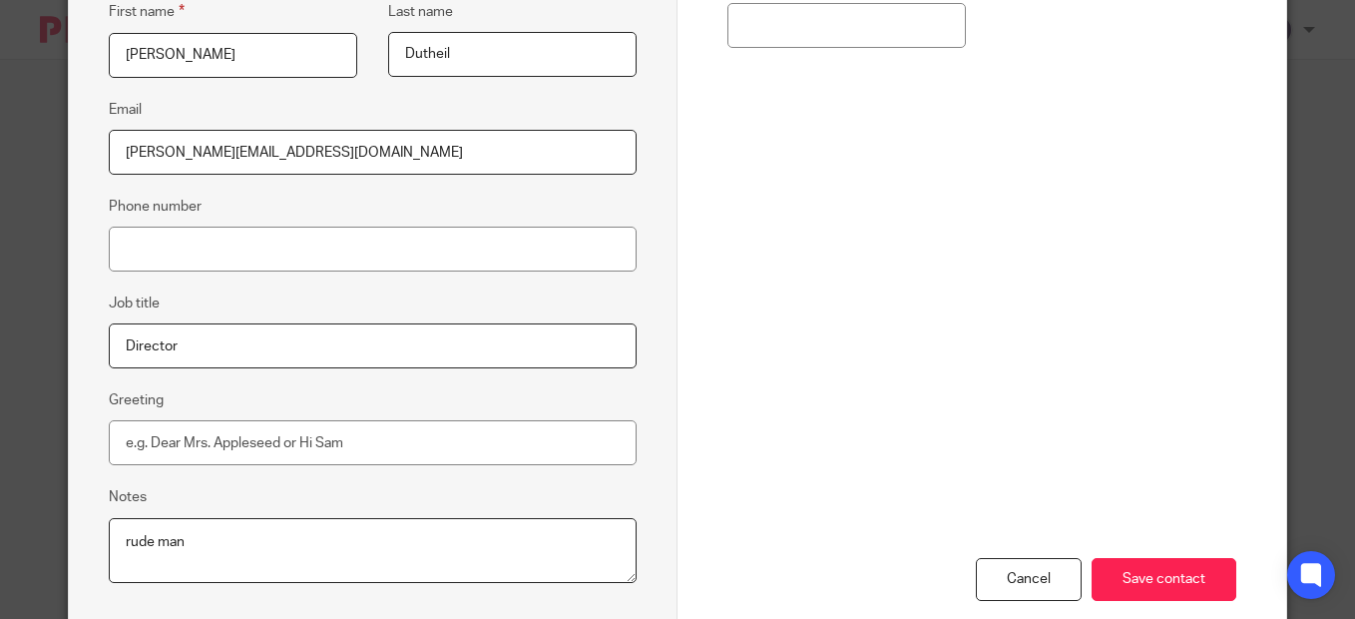
scroll to position [512, 0]
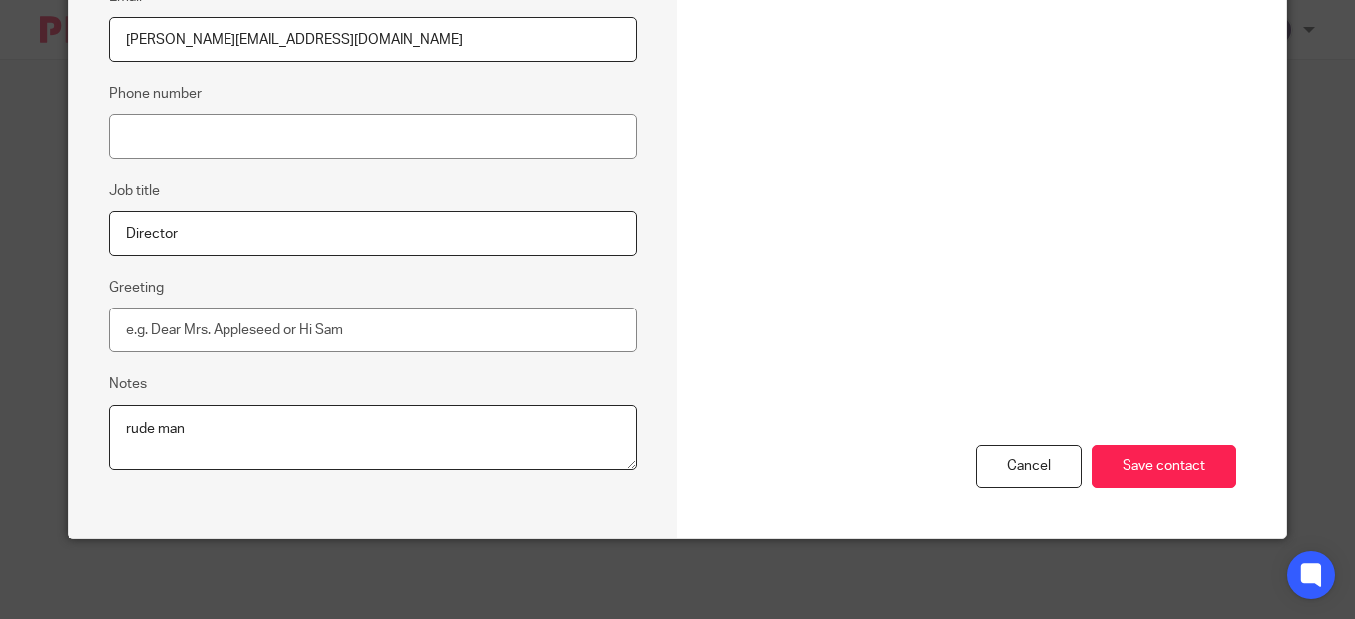
drag, startPoint x: 230, startPoint y: 431, endPoint x: 11, endPoint y: 404, distance: 221.2
click at [125, 418] on textarea "rude man" at bounding box center [373, 438] width 528 height 66
type textarea "r"
click at [1181, 466] on input "Save contact" at bounding box center [1164, 466] width 145 height 43
click at [1166, 455] on input "Save contact" at bounding box center [1164, 466] width 145 height 43
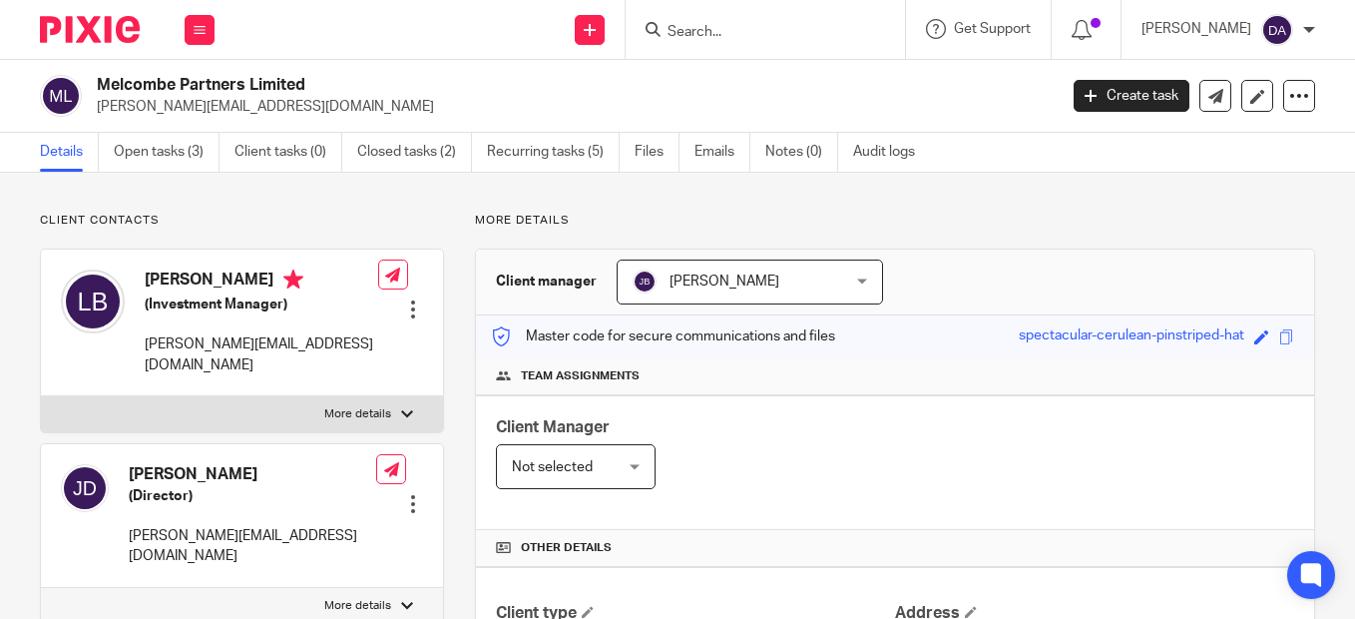
click at [765, 36] on input "Search" at bounding box center [756, 33] width 180 height 18
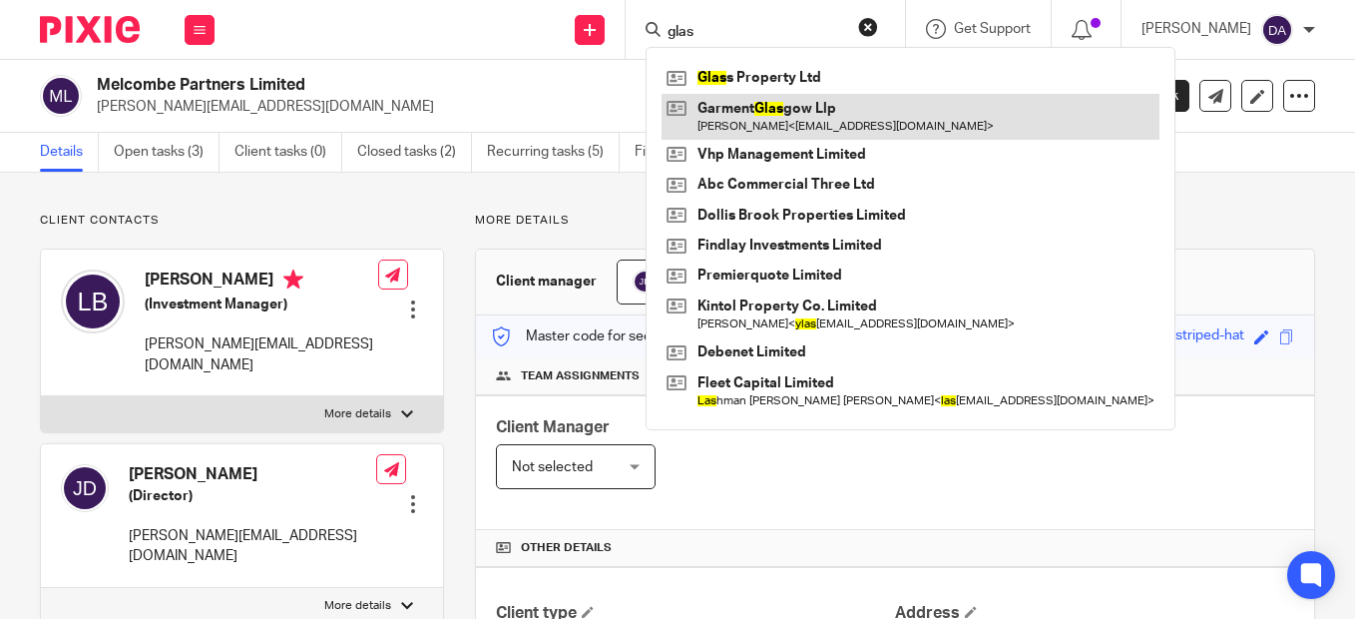
type input "glas"
click at [803, 110] on link at bounding box center [911, 117] width 498 height 46
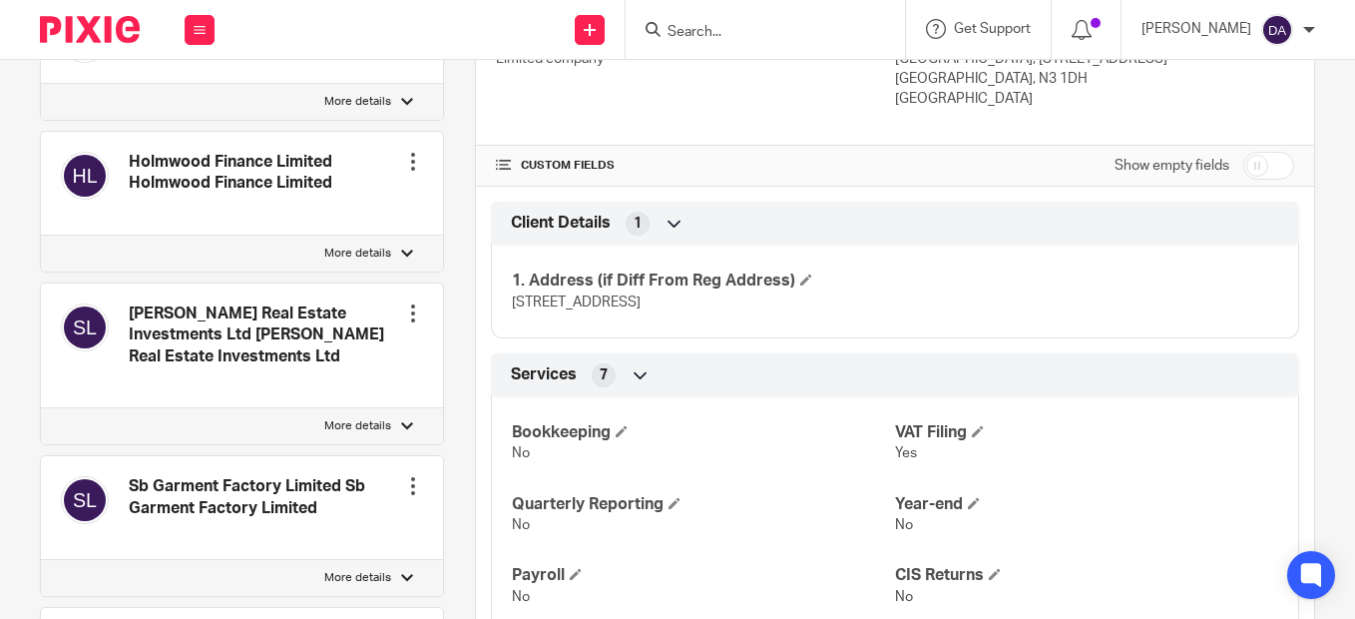
scroll to position [599, 0]
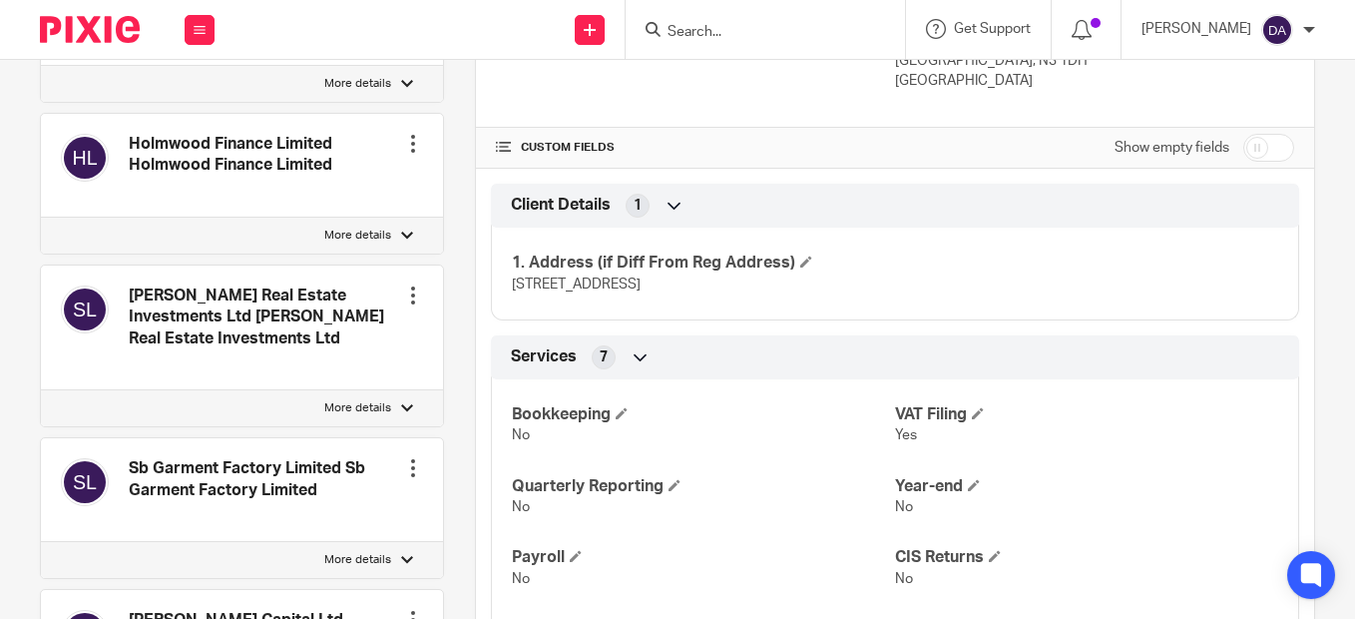
click at [401, 402] on div at bounding box center [407, 408] width 12 height 12
click at [41, 390] on input "More details" at bounding box center [40, 389] width 1 height 1
checkbox input "true"
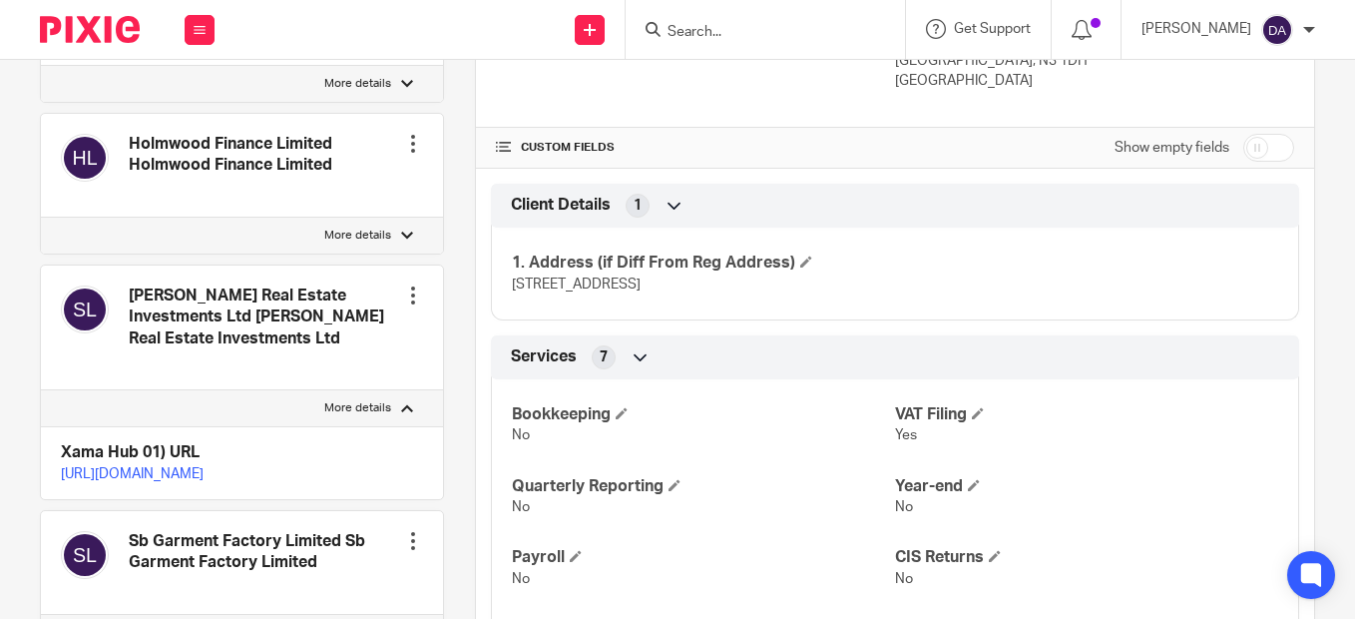
click at [408, 285] on div at bounding box center [413, 295] width 20 height 20
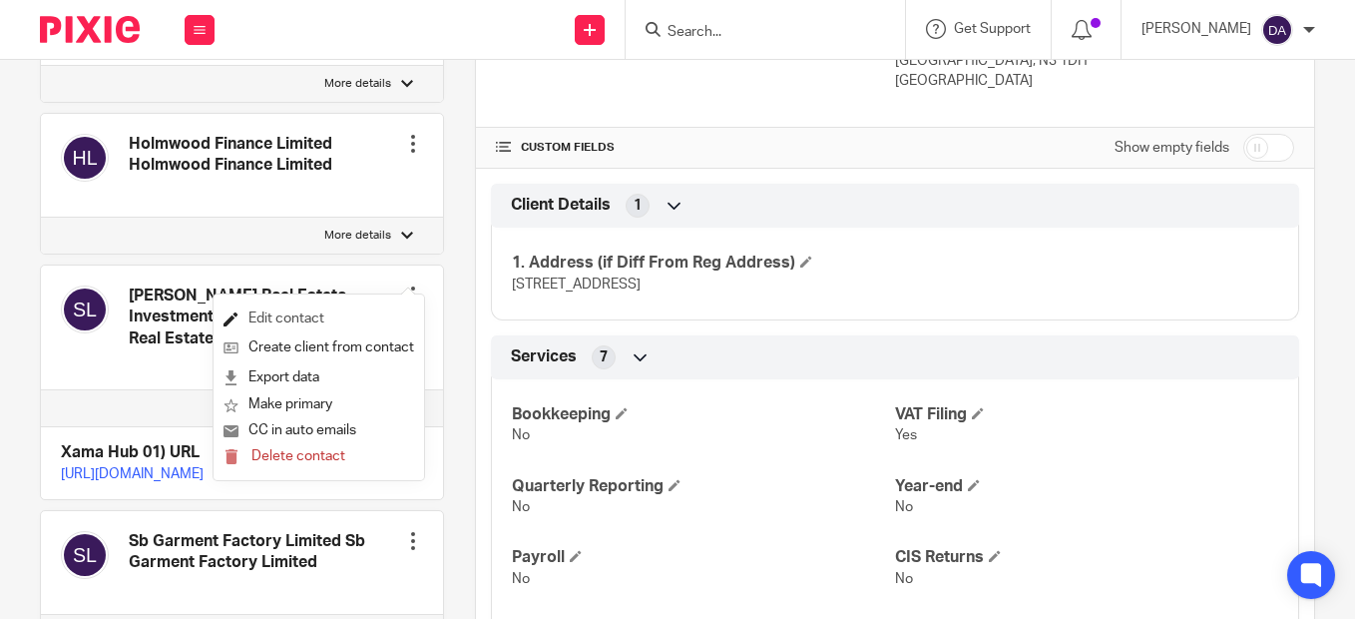
click at [282, 317] on link "Edit contact" at bounding box center [319, 318] width 191 height 29
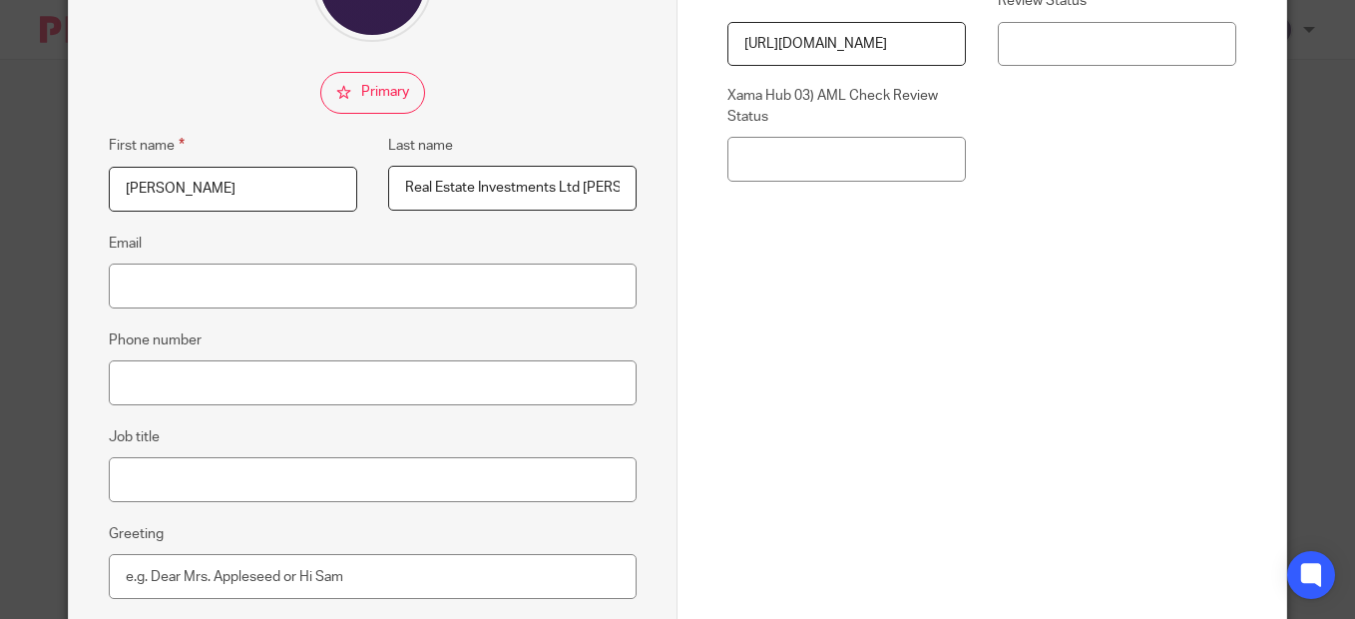
scroll to position [299, 0]
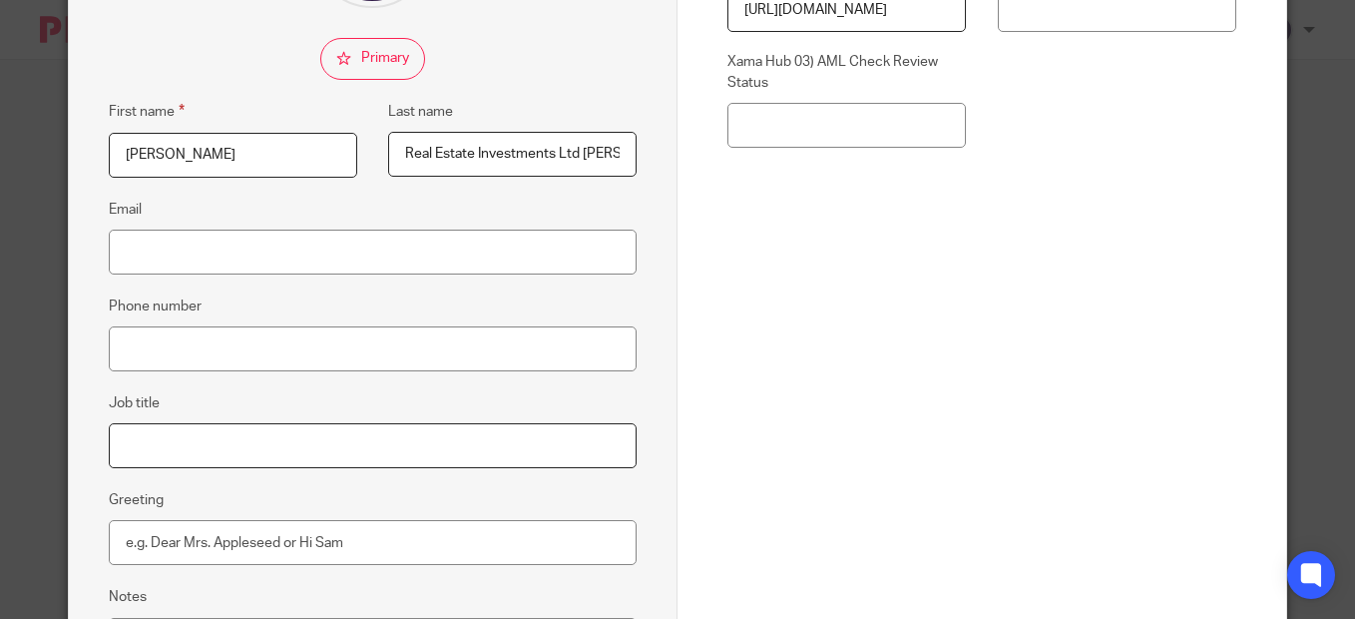
click at [160, 454] on input "Job title" at bounding box center [373, 445] width 528 height 45
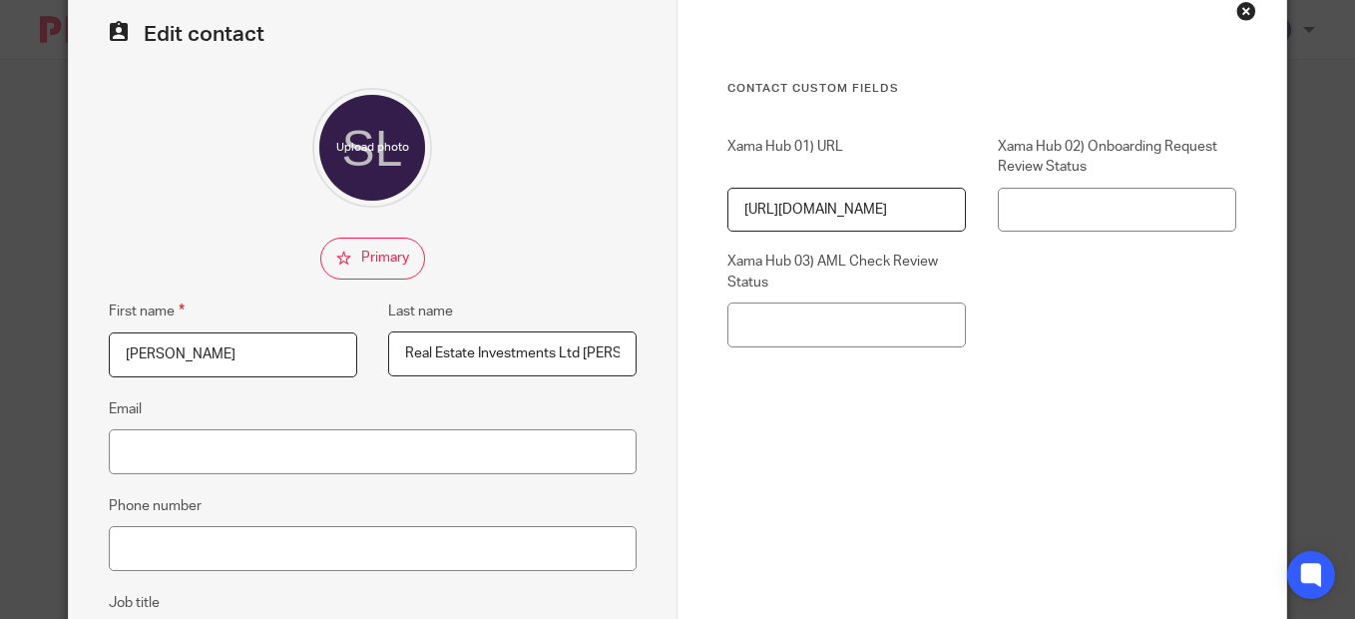
scroll to position [200, 0]
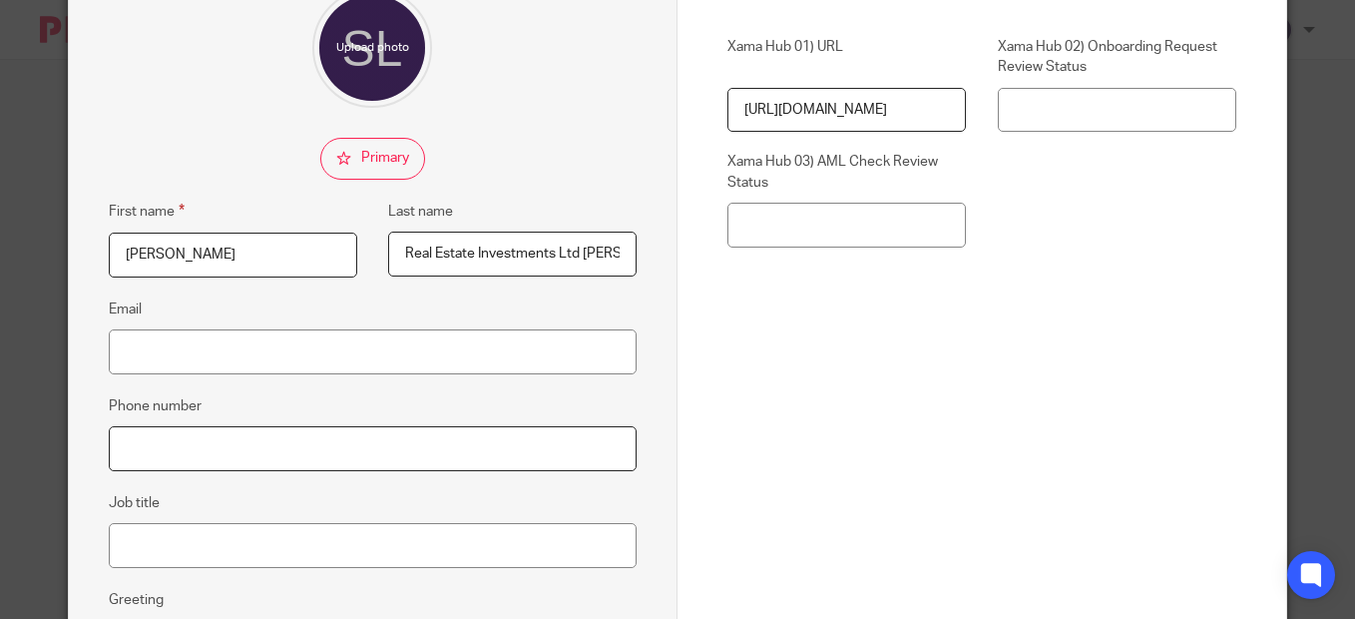
click at [146, 457] on input "Phone number" at bounding box center [373, 448] width 528 height 45
click at [158, 547] on input "Job title" at bounding box center [373, 545] width 528 height 45
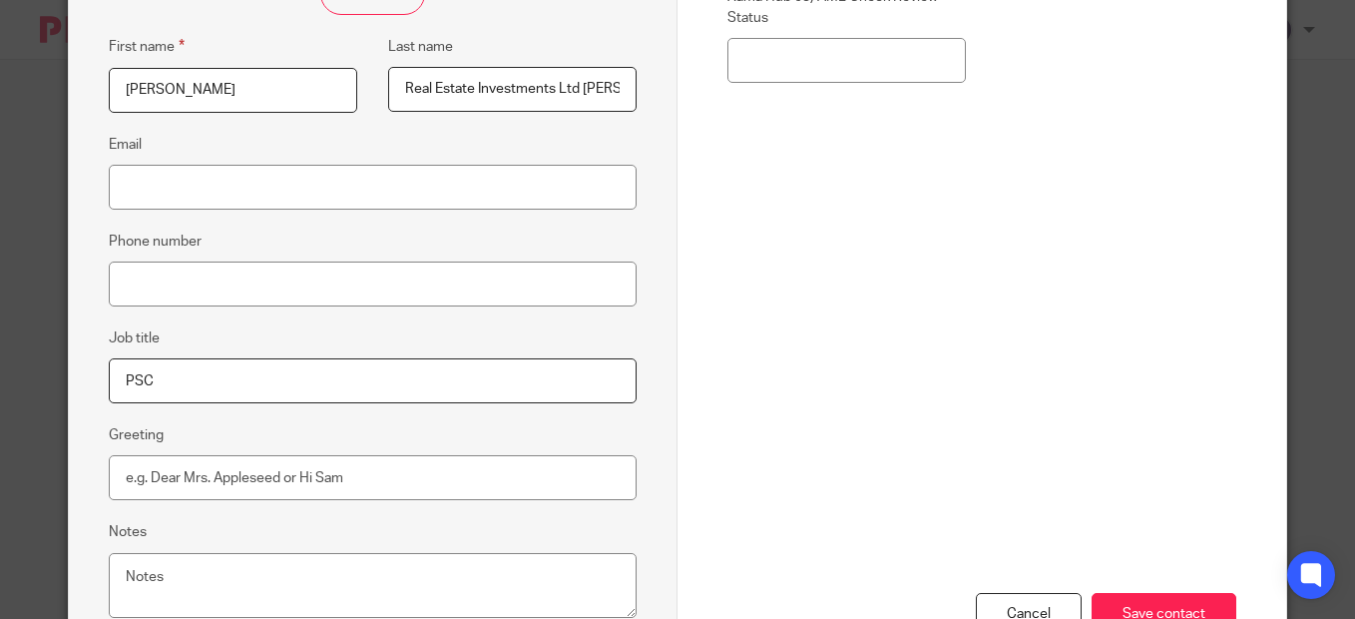
scroll to position [399, 0]
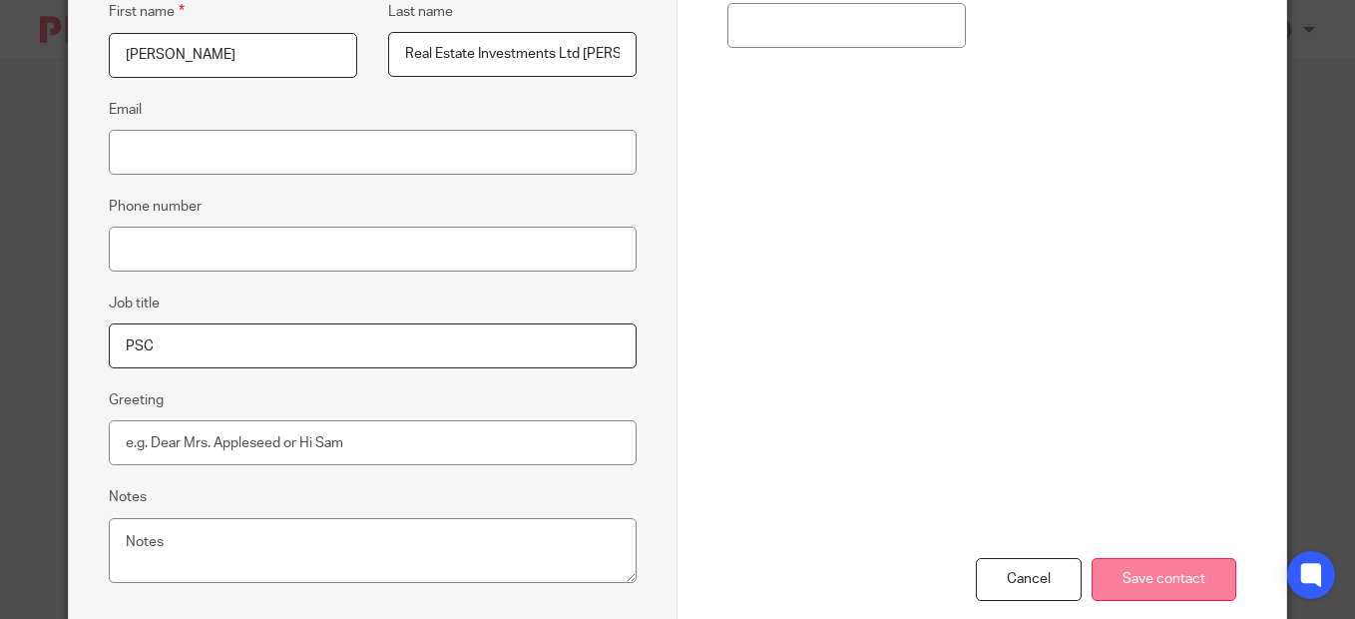
type input "PSC"
click at [1144, 582] on input "Save contact" at bounding box center [1164, 579] width 145 height 43
click at [1148, 574] on input "Save contact" at bounding box center [1164, 579] width 145 height 43
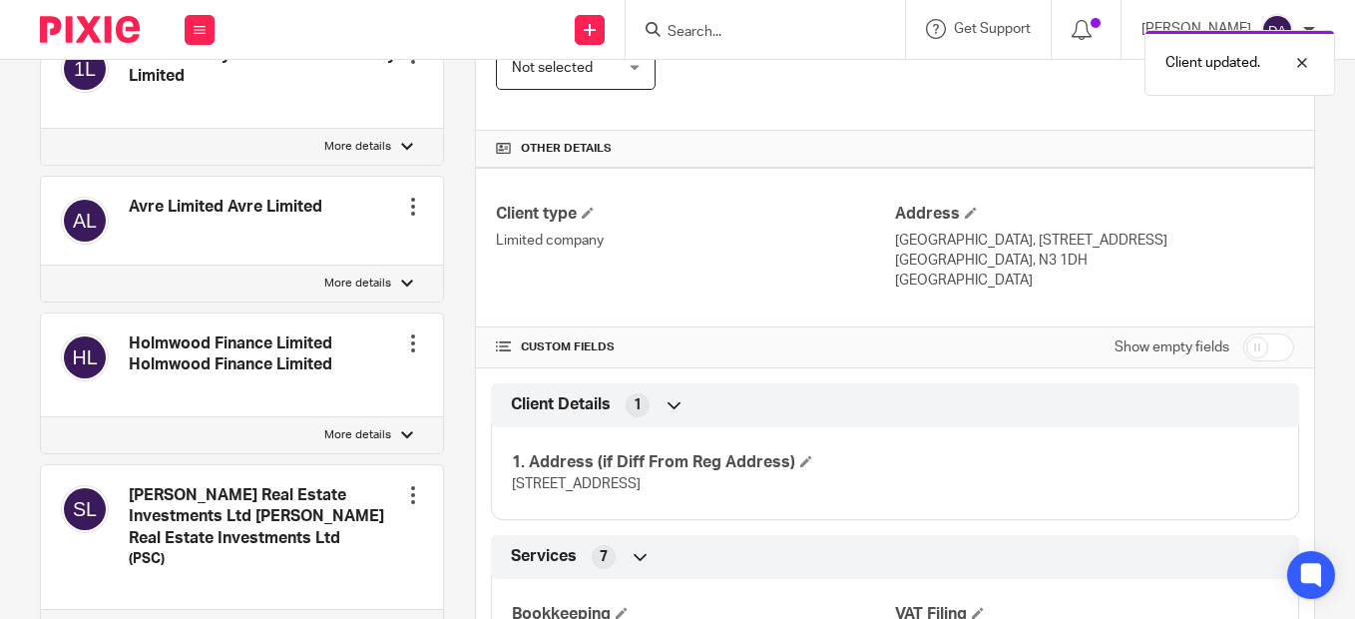
scroll to position [499, 0]
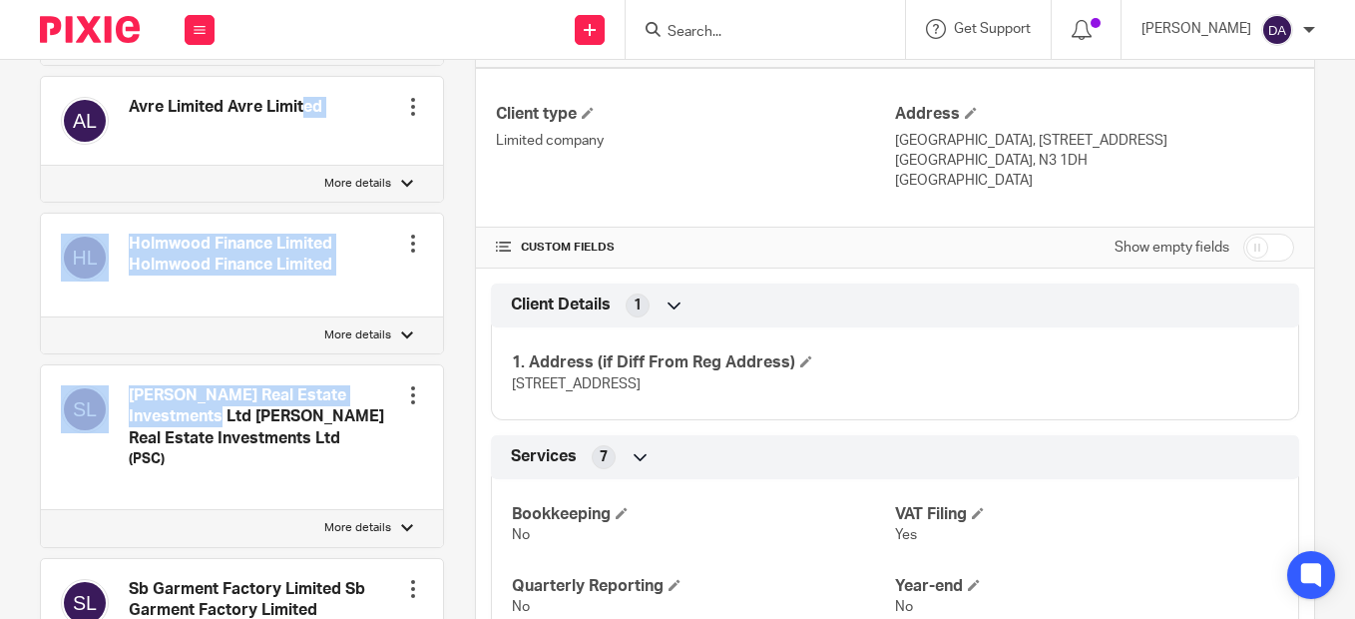
drag, startPoint x: 351, startPoint y: 369, endPoint x: 221, endPoint y: 134, distance: 269.3
click at [221, 134] on div "14 Thornbury Limited 14 Thornbury Limited Edit contact Create client from conta…" at bounding box center [242, 536] width 404 height 1573
click at [0, 215] on html "Work Email Clients Team Reports Work Email Clients Team Reports Settings Send n…" at bounding box center [677, 309] width 1355 height 619
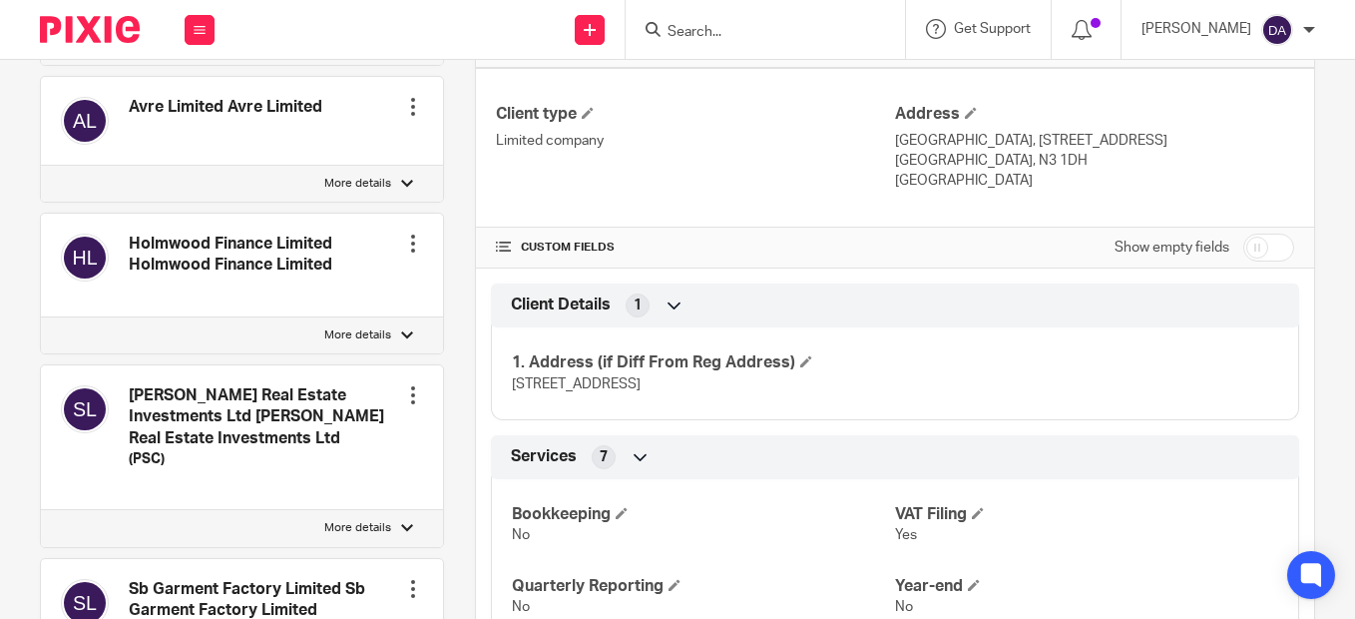
drag, startPoint x: 406, startPoint y: 370, endPoint x: 458, endPoint y: 115, distance: 260.7
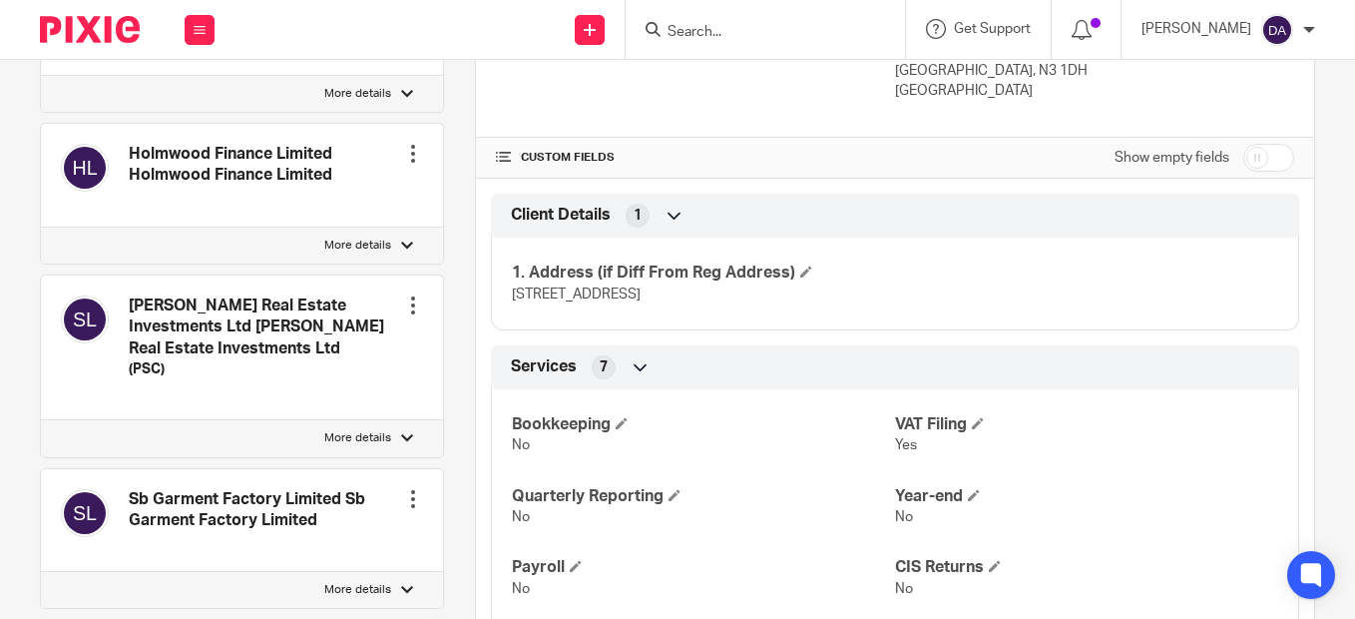
scroll to position [599, 0]
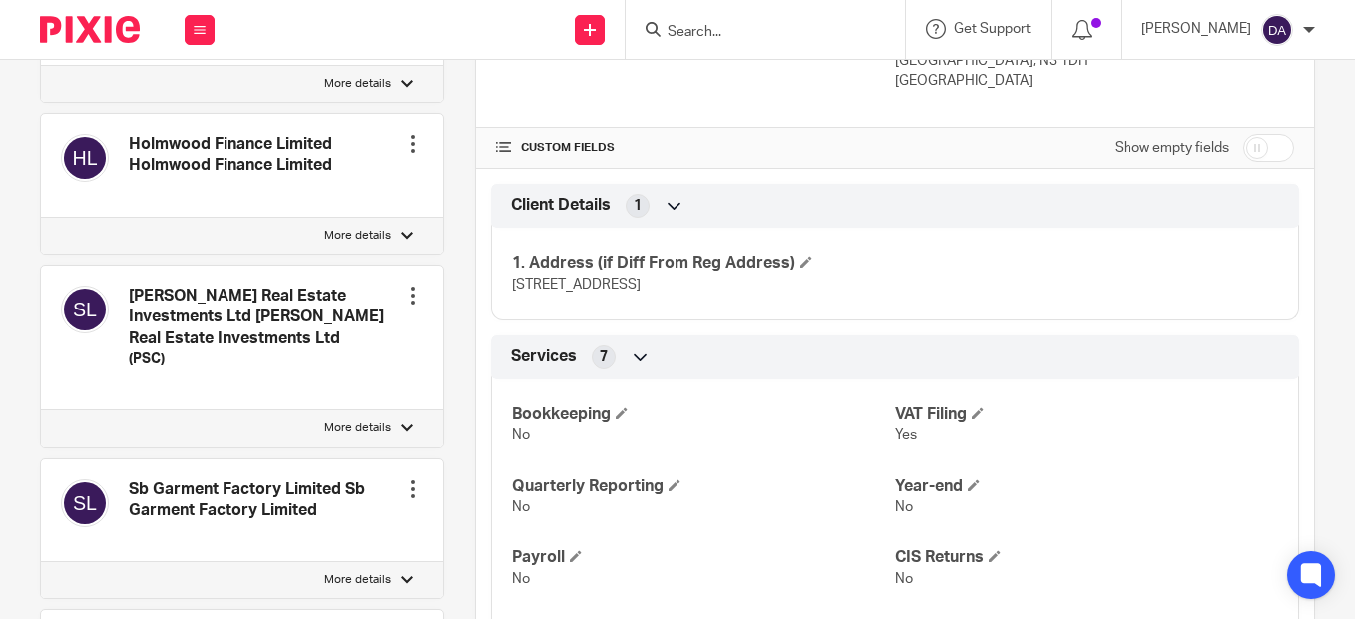
click at [368, 420] on p "More details" at bounding box center [357, 428] width 67 height 16
click at [41, 410] on input "More details" at bounding box center [40, 409] width 1 height 1
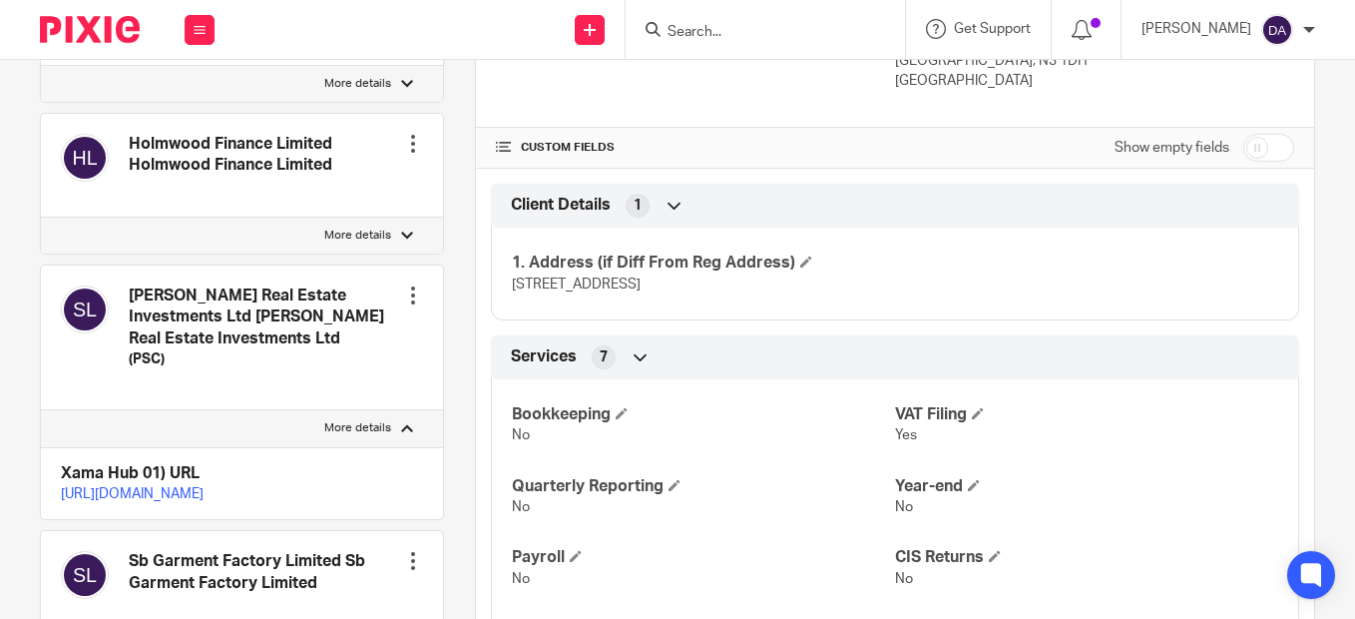
click at [368, 420] on p "More details" at bounding box center [357, 428] width 67 height 16
click at [41, 410] on input "More details" at bounding box center [40, 409] width 1 height 1
checkbox input "false"
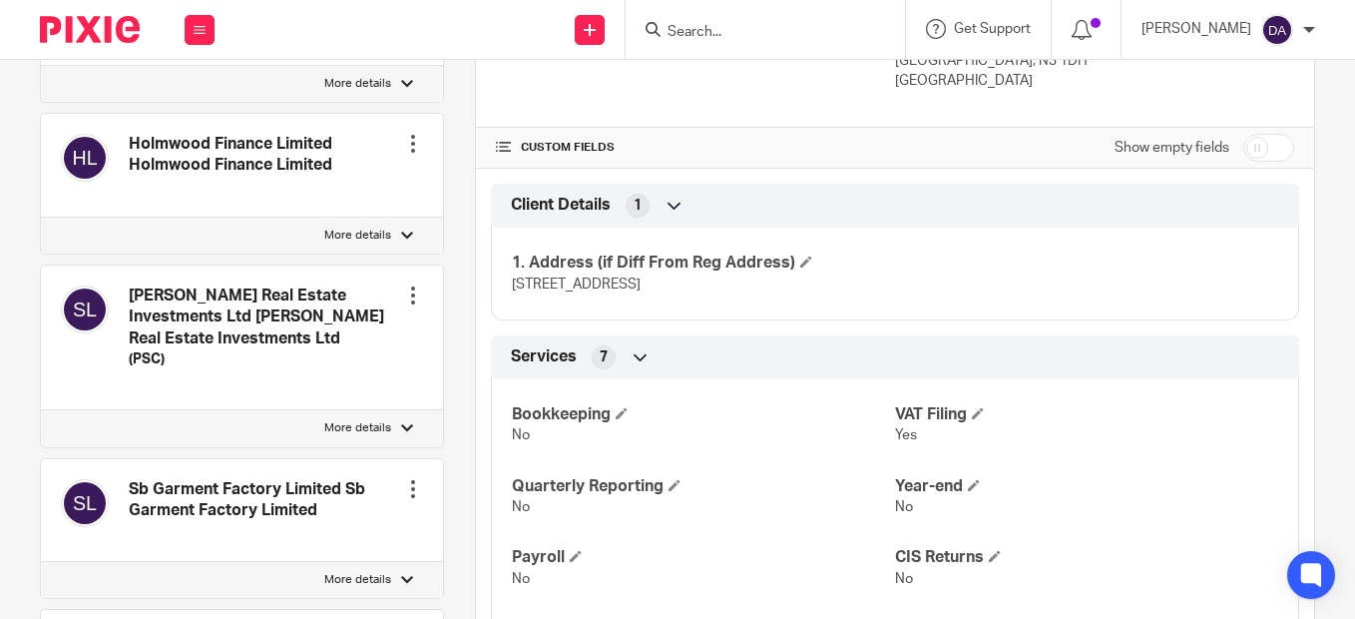
click at [752, 19] on form at bounding box center [772, 29] width 213 height 25
click at [747, 17] on form at bounding box center [772, 29] width 213 height 25
click at [760, 34] on input "Search" at bounding box center [756, 33] width 180 height 18
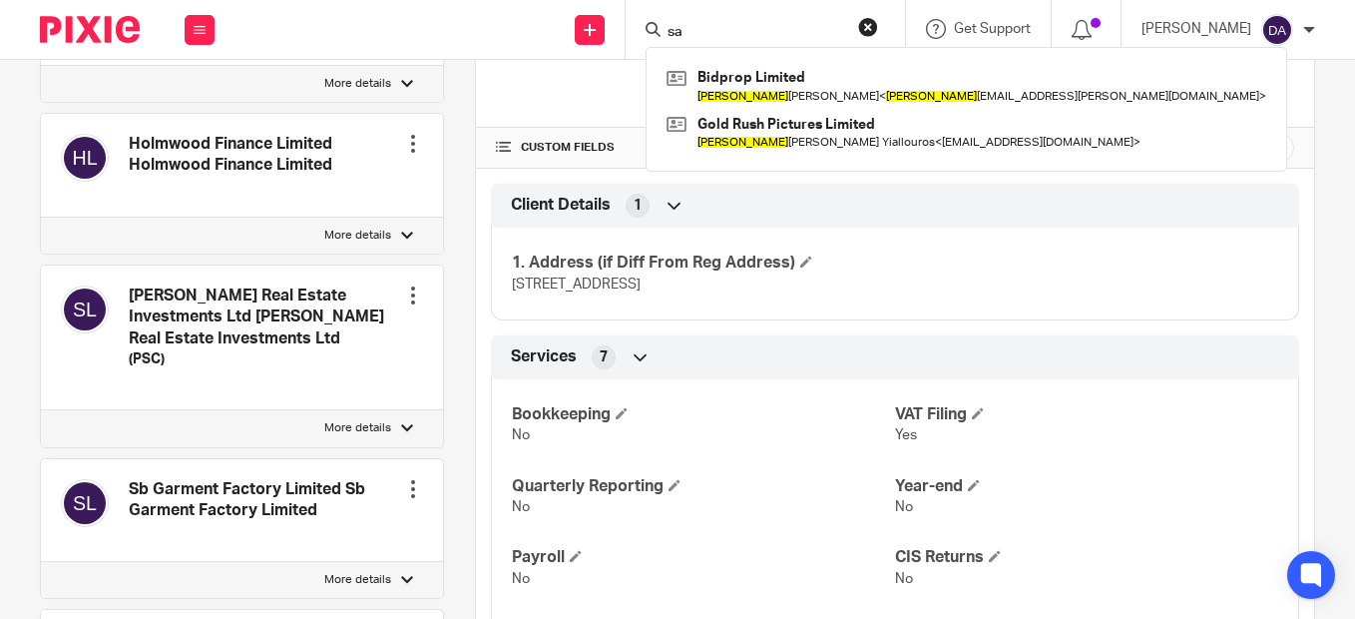
type input "s"
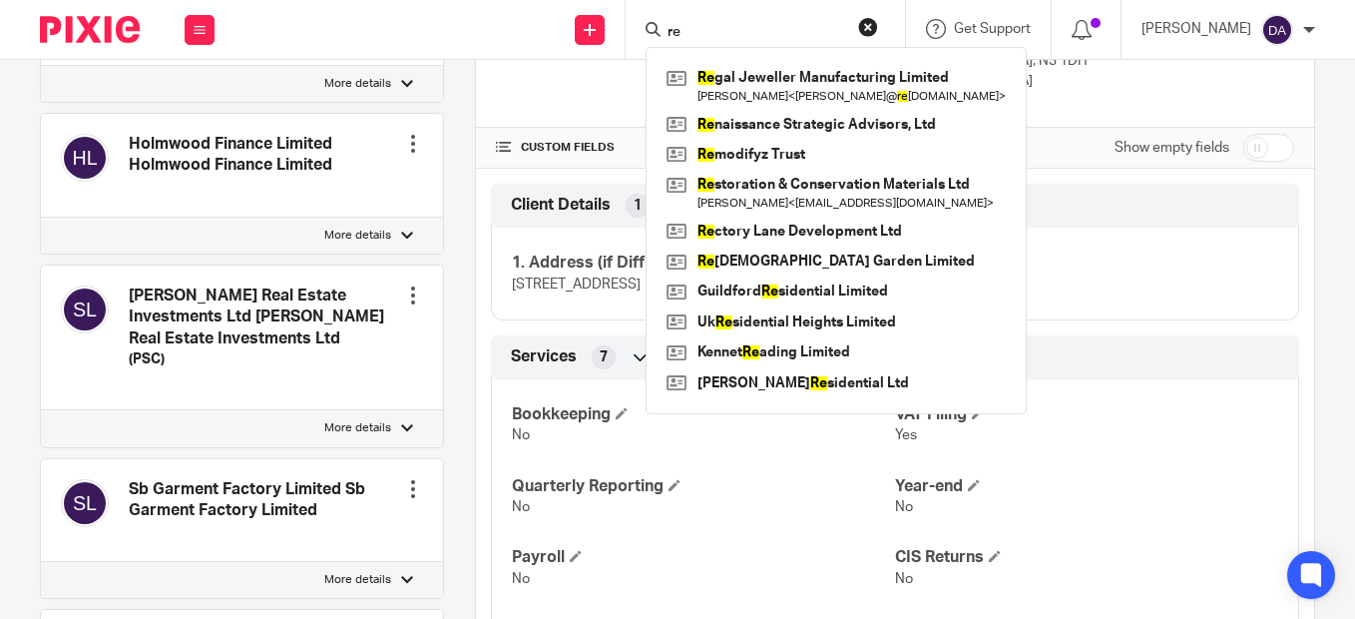
type input "r"
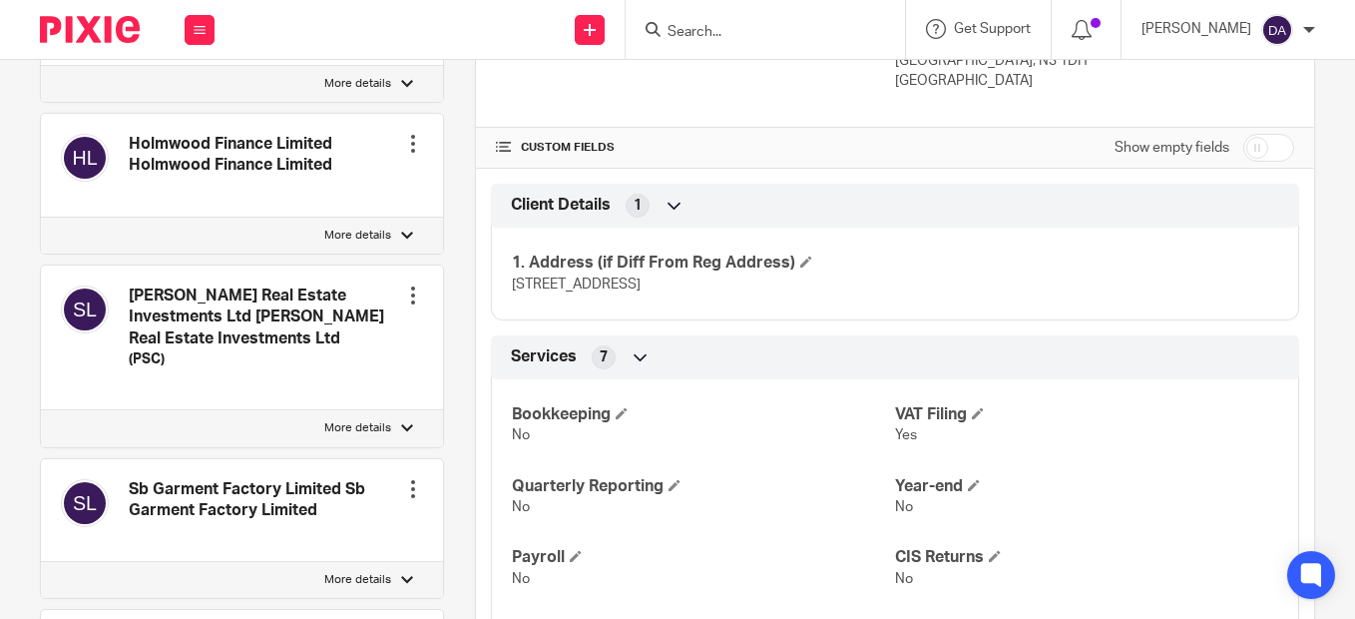
click at [406, 285] on div at bounding box center [413, 295] width 20 height 20
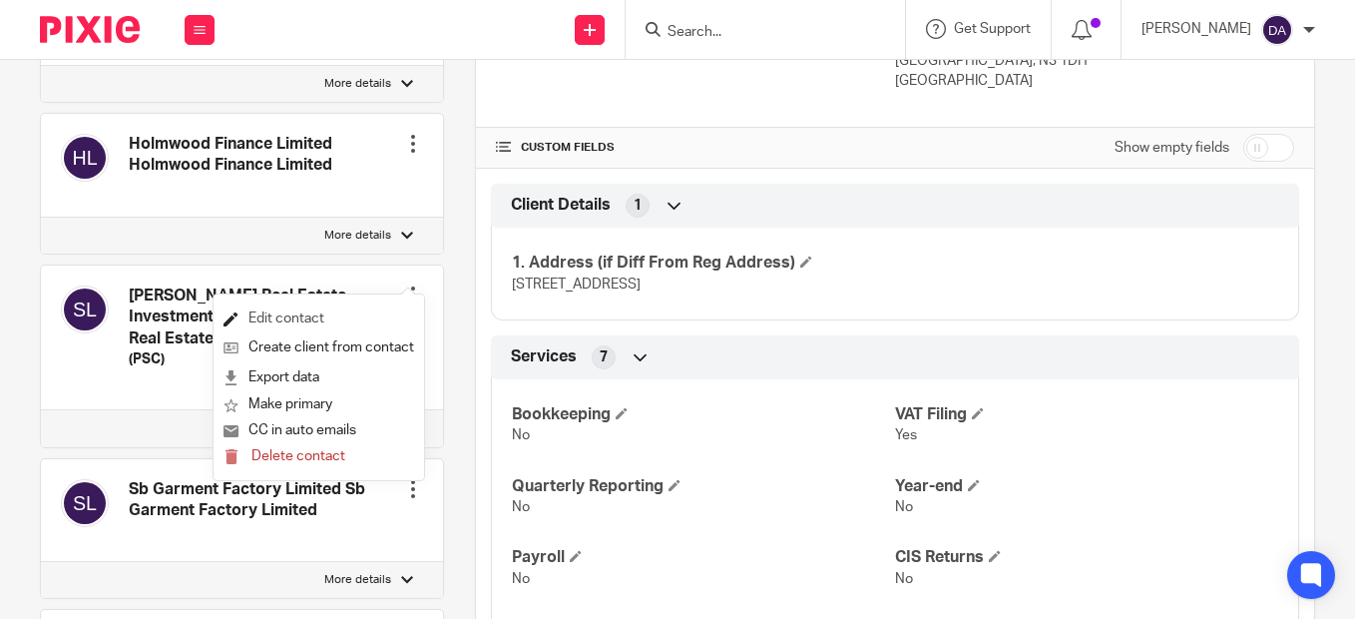
click at [318, 323] on link "Edit contact" at bounding box center [319, 318] width 191 height 29
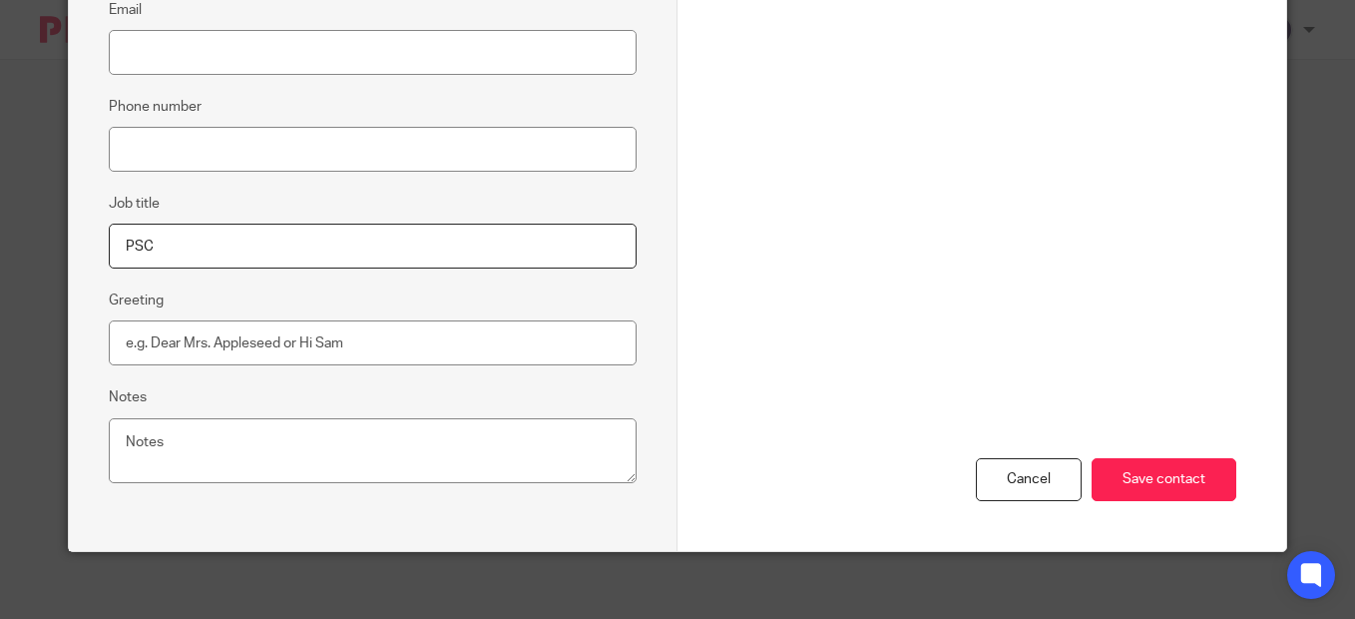
scroll to position [399, 0]
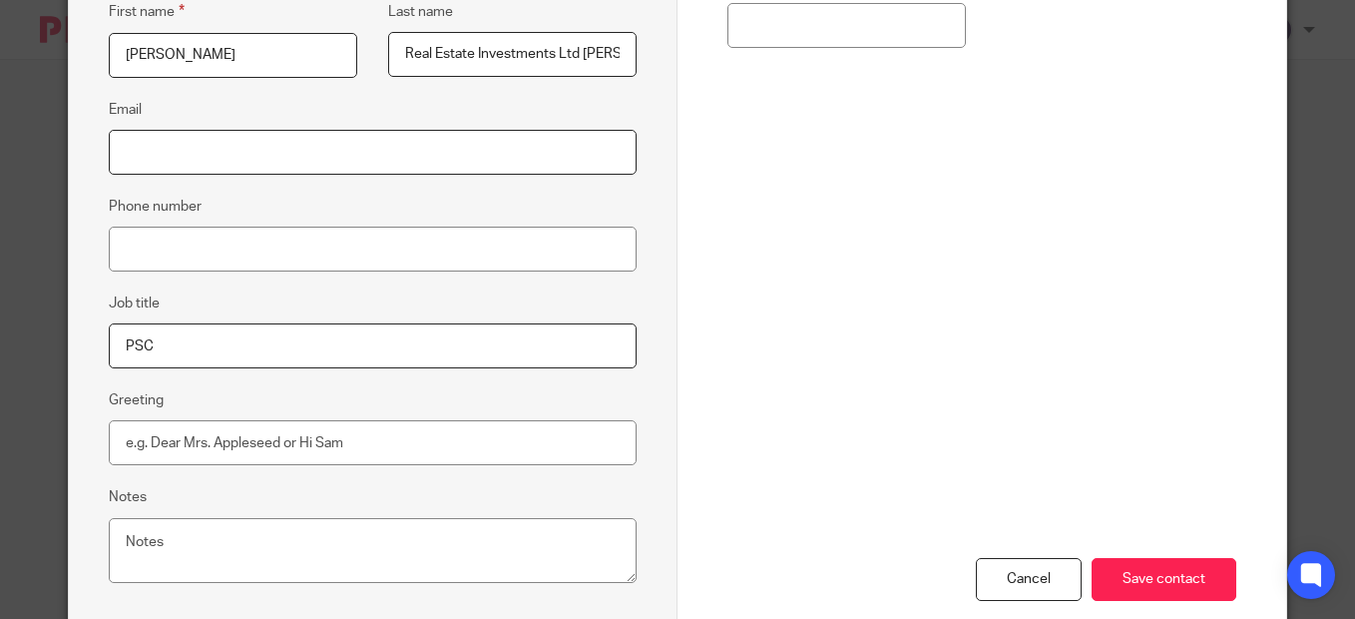
click at [293, 158] on input "Email" at bounding box center [373, 152] width 528 height 45
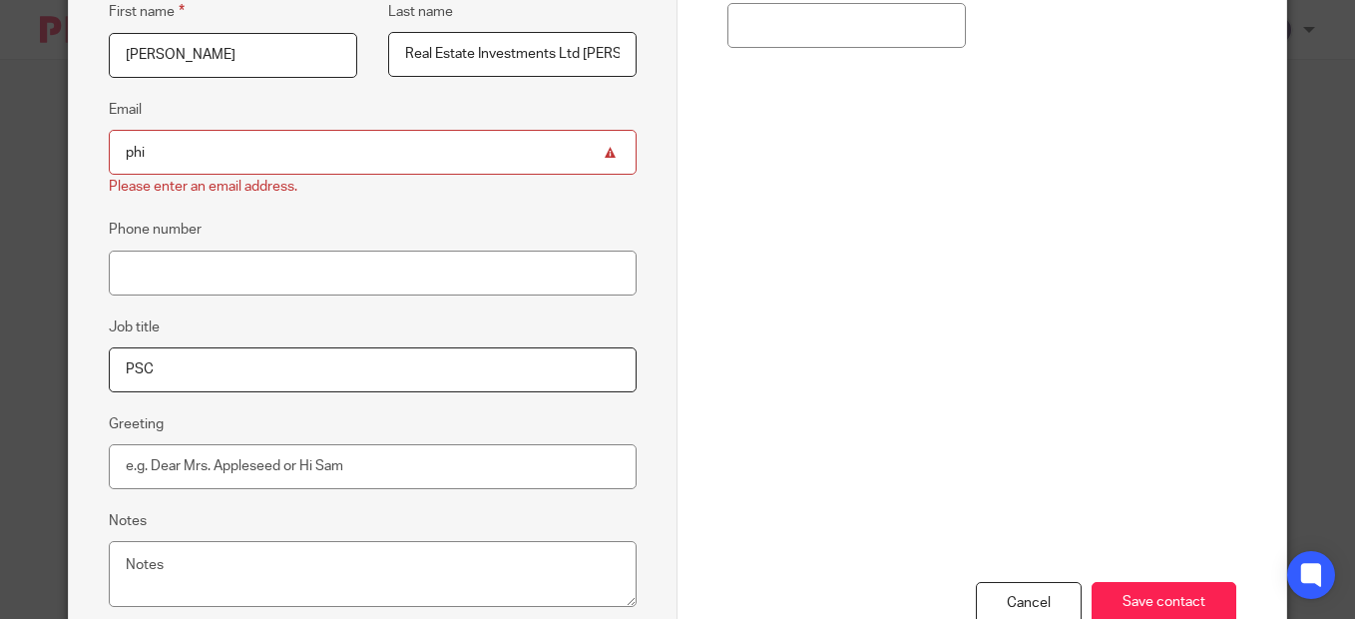
drag, startPoint x: 184, startPoint y: 157, endPoint x: 109, endPoint y: 148, distance: 75.4
click at [112, 144] on input "phi" at bounding box center [373, 152] width 528 height 45
paste input "l@[DOMAIN_NAME]"
type input "[EMAIL_ADDRESS][DOMAIN_NAME]"
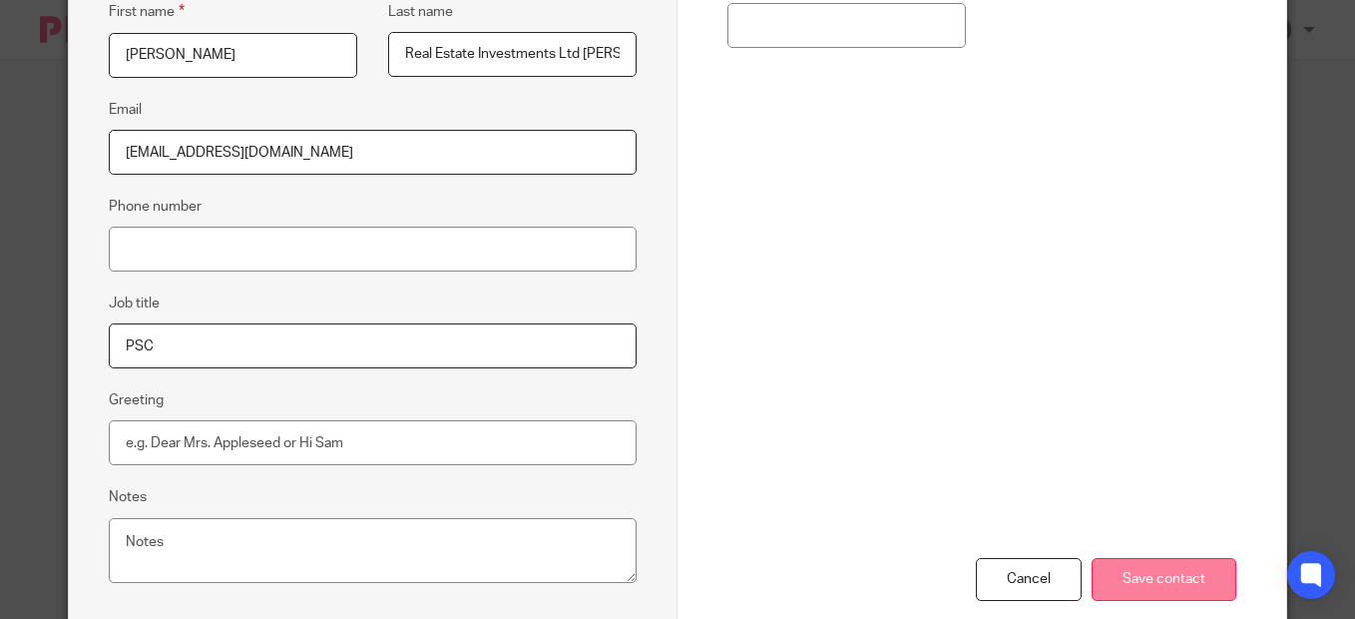
click at [1143, 594] on input "Save contact" at bounding box center [1164, 579] width 145 height 43
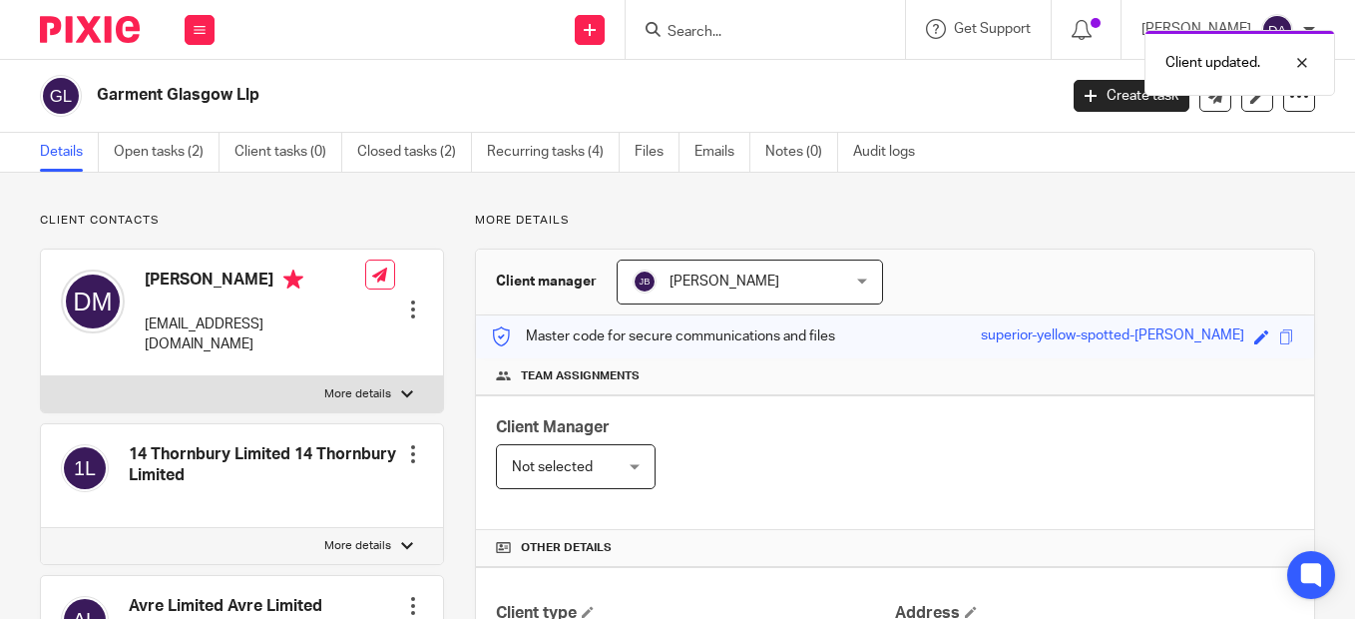
click at [968, 216] on p "More details" at bounding box center [895, 221] width 840 height 16
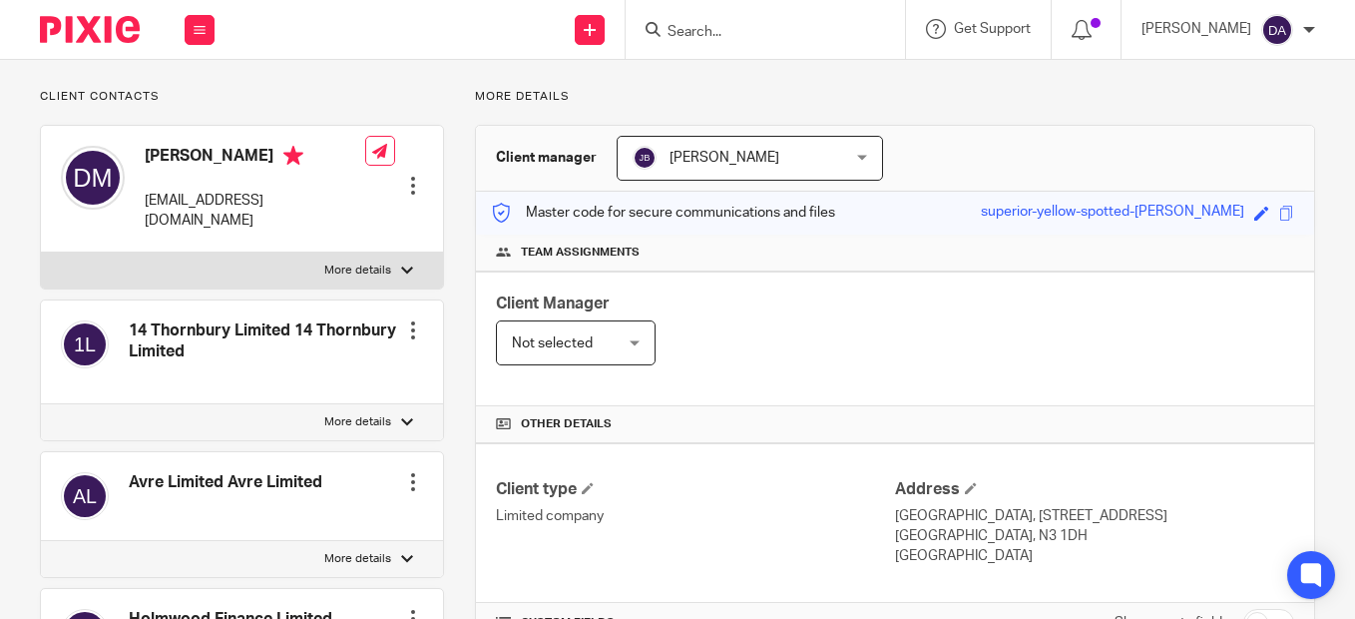
scroll to position [100, 0]
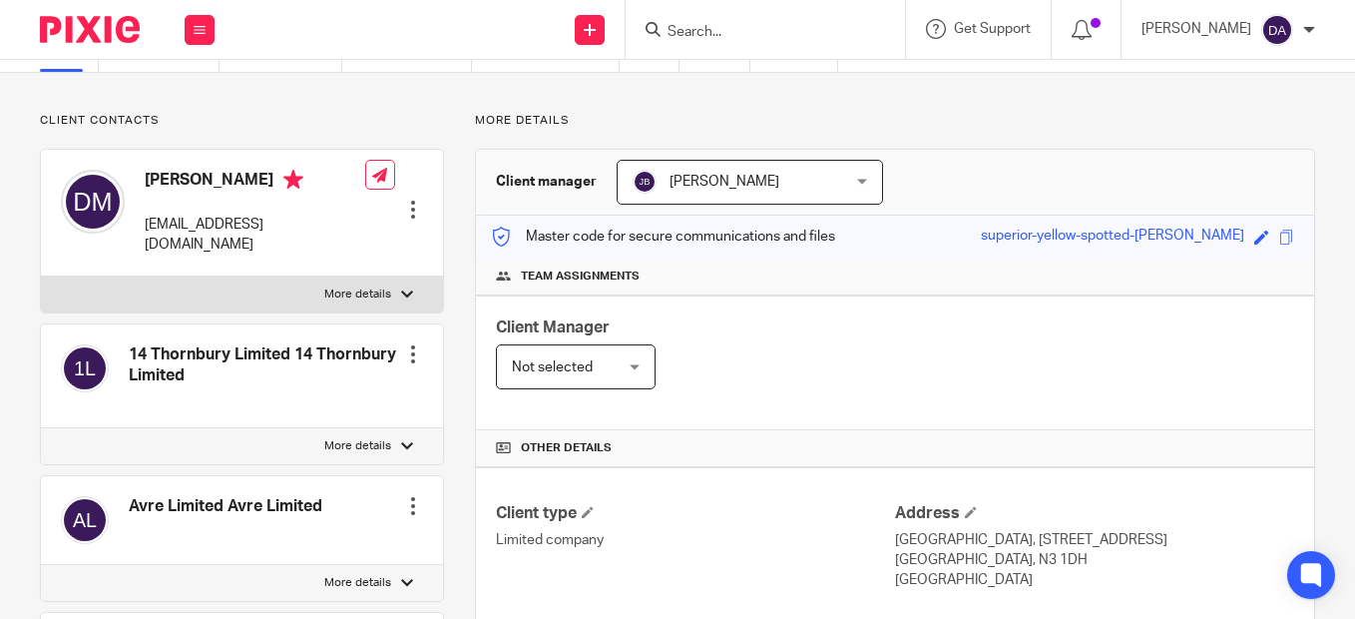
click at [757, 24] on input "Search" at bounding box center [756, 33] width 180 height 18
type input "kennet"
click at [773, 81] on link at bounding box center [785, 78] width 247 height 30
